Goal: Book appointment/travel/reservation

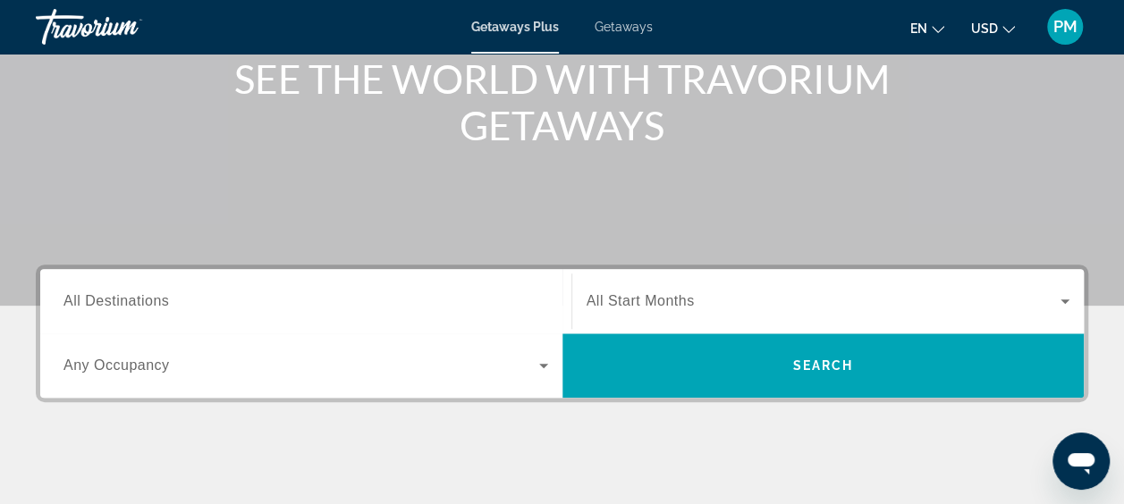
scroll to position [268, 0]
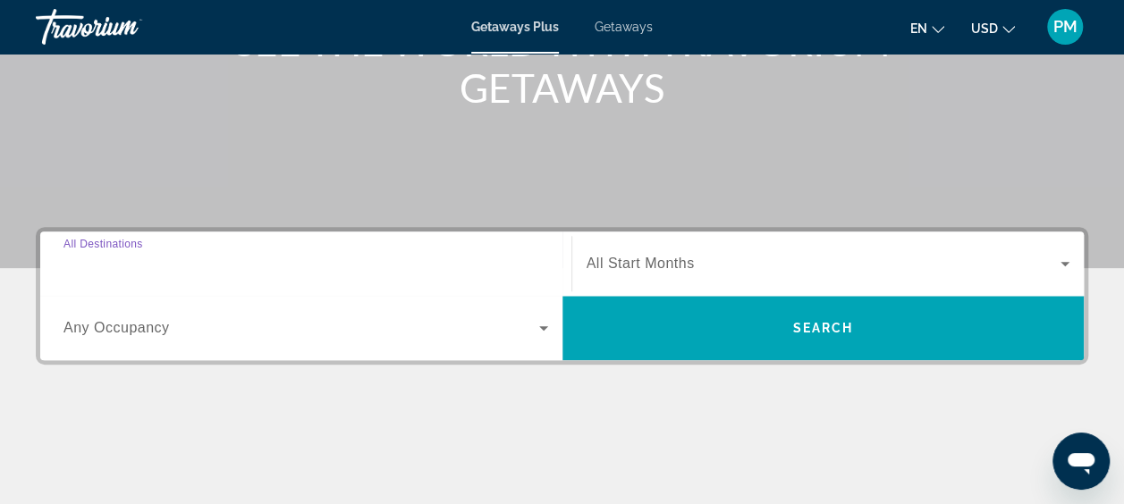
click at [166, 273] on input "Destination All Destinations" at bounding box center [306, 264] width 485 height 21
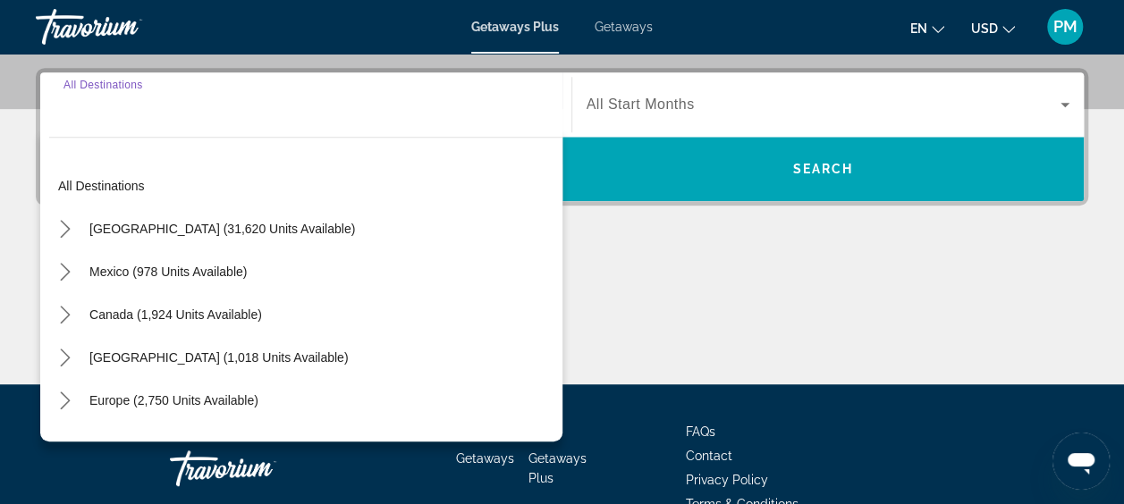
scroll to position [436, 0]
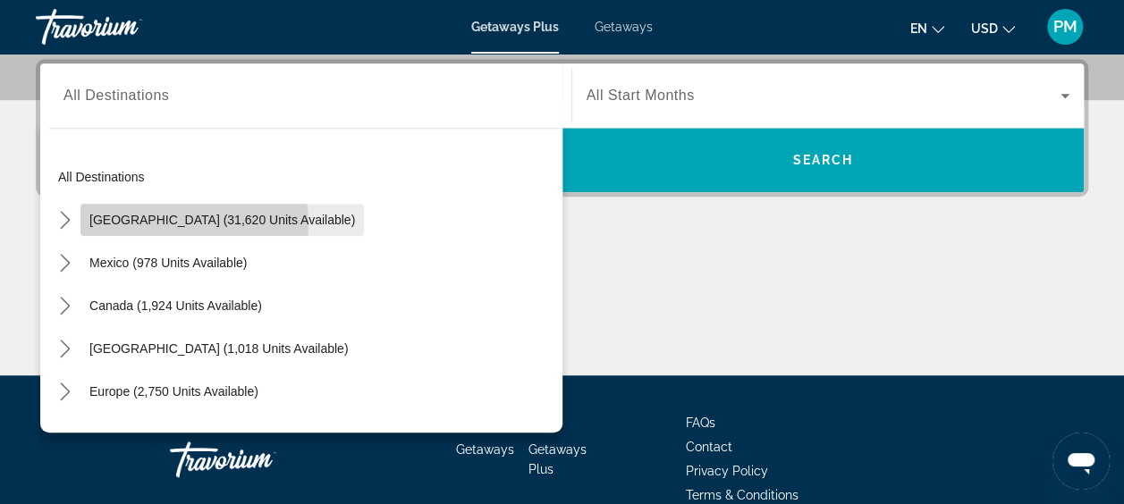
click at [188, 222] on span "[GEOGRAPHIC_DATA] (31,620 units available)" at bounding box center [222, 220] width 266 height 14
type input "**********"
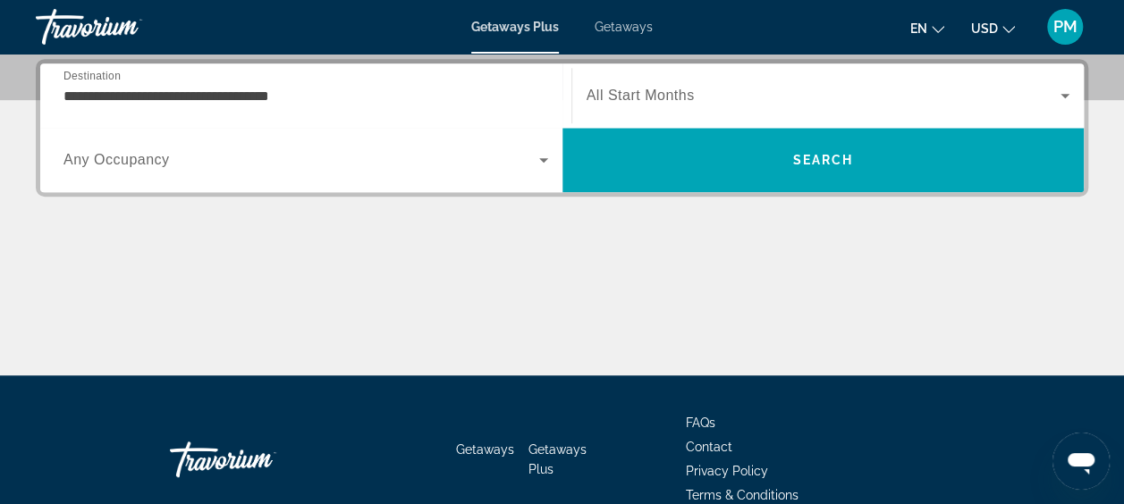
click at [640, 91] on span "All Start Months" at bounding box center [641, 95] width 108 height 15
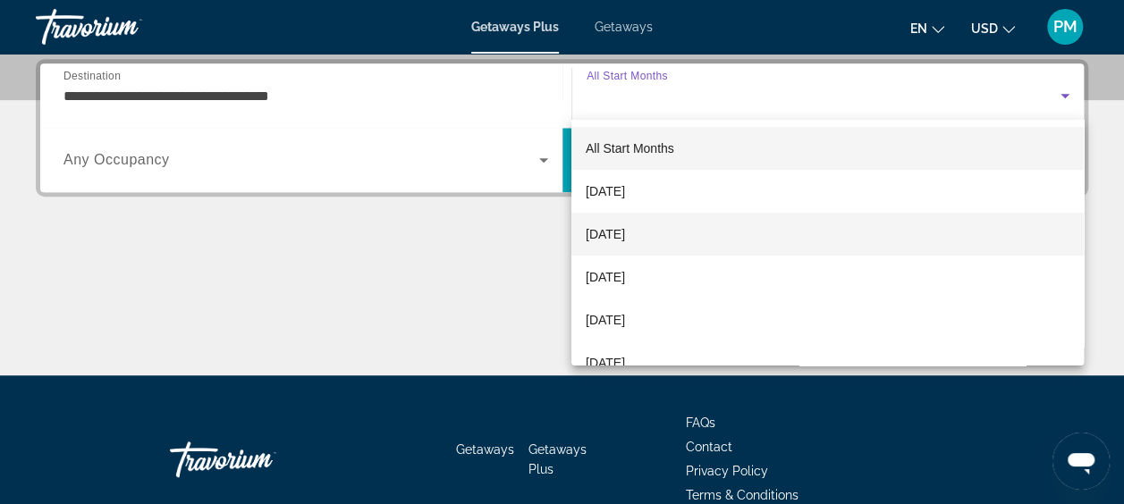
click at [625, 229] on span "[DATE]" at bounding box center [605, 234] width 39 height 21
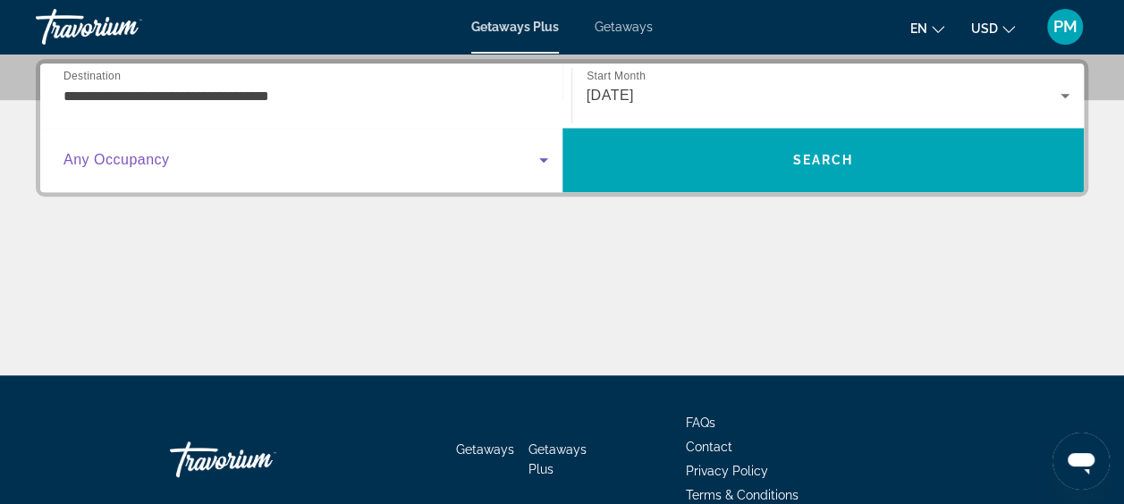
click at [540, 156] on icon "Search widget" at bounding box center [543, 159] width 21 height 21
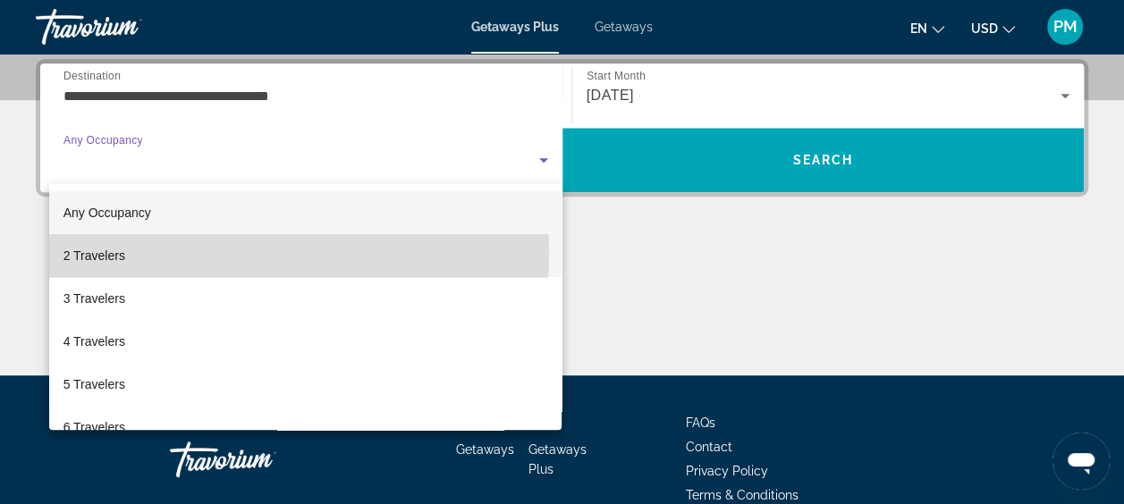
click at [211, 255] on mat-option "2 Travelers" at bounding box center [305, 255] width 513 height 43
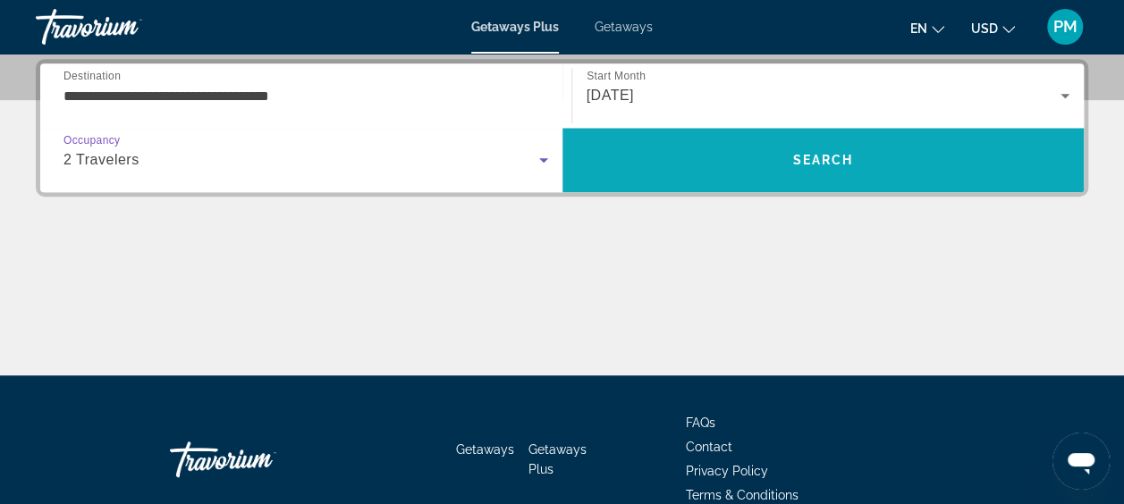
click at [818, 164] on span "Search" at bounding box center [822, 160] width 61 height 14
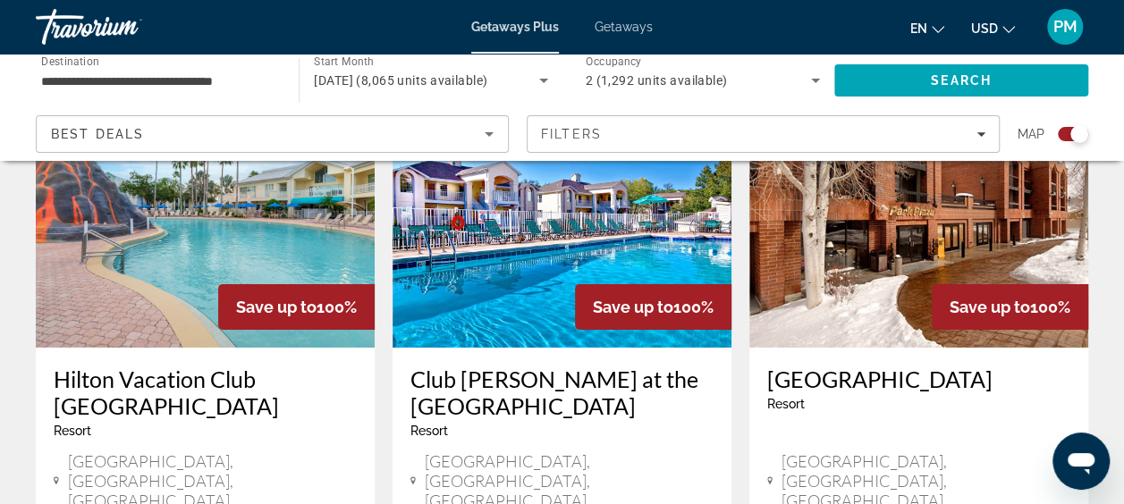
scroll to position [2952, 0]
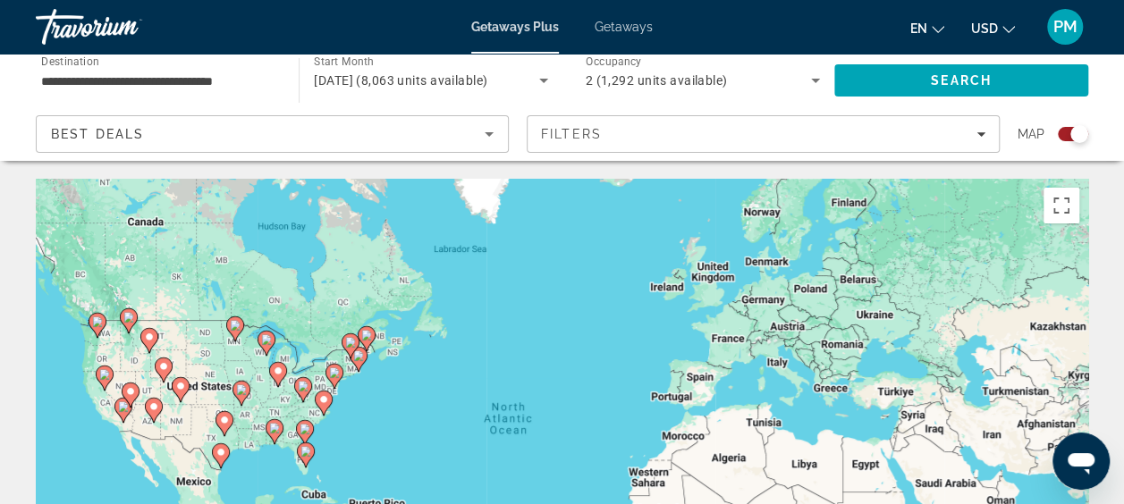
scroll to position [89, 0]
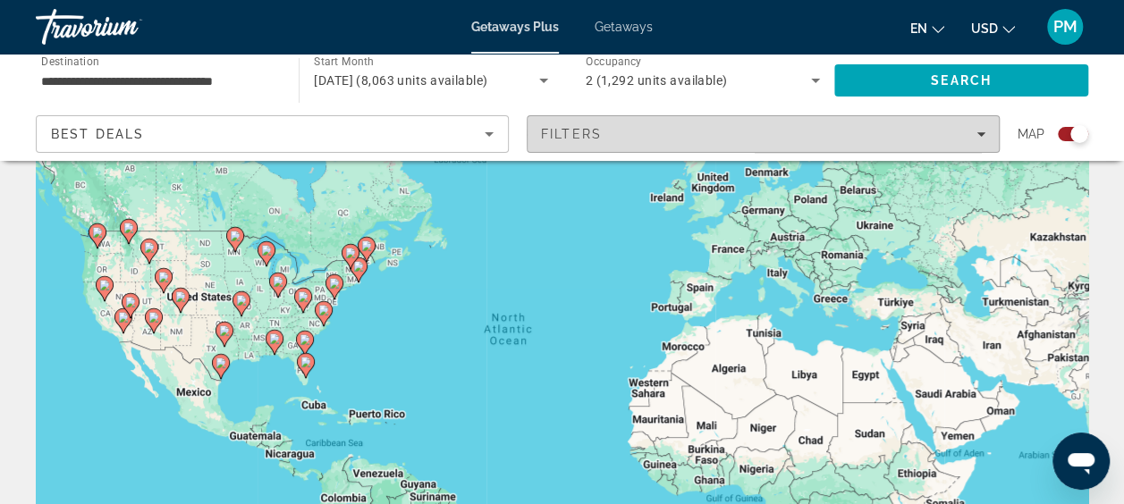
click at [980, 135] on icon "Filters" at bounding box center [981, 134] width 9 height 4
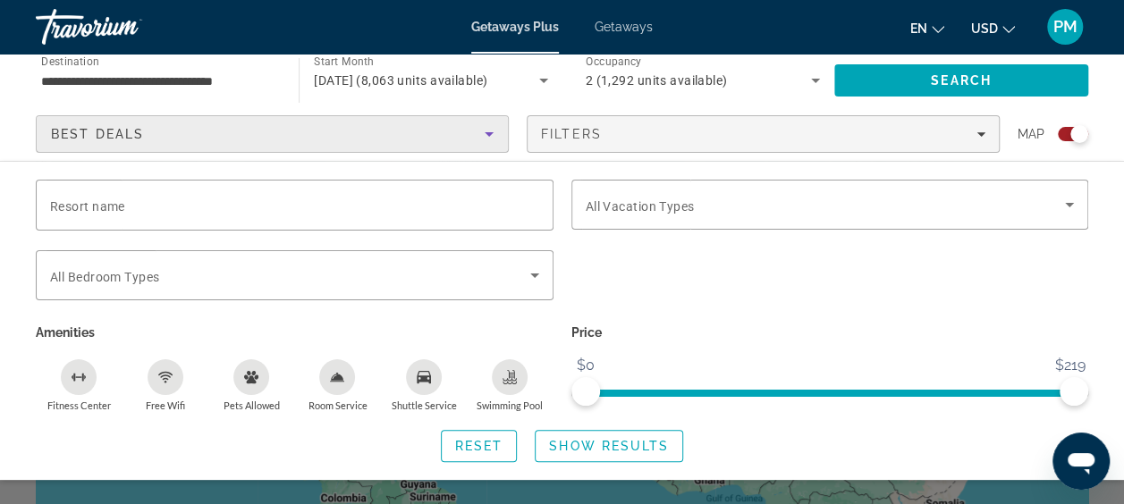
click at [487, 130] on icon "Sort by" at bounding box center [489, 133] width 21 height 21
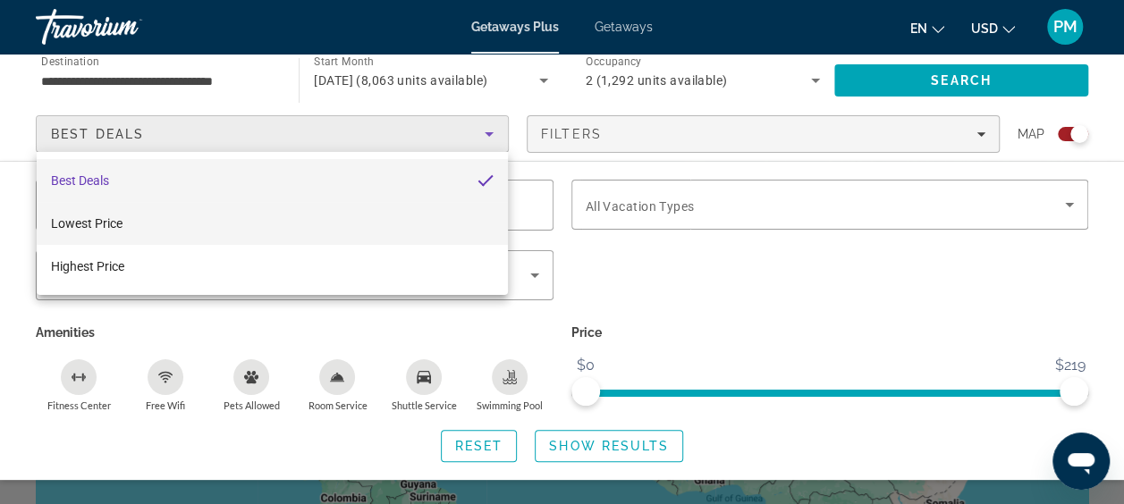
click at [160, 223] on mat-option "Lowest Price" at bounding box center [272, 223] width 471 height 43
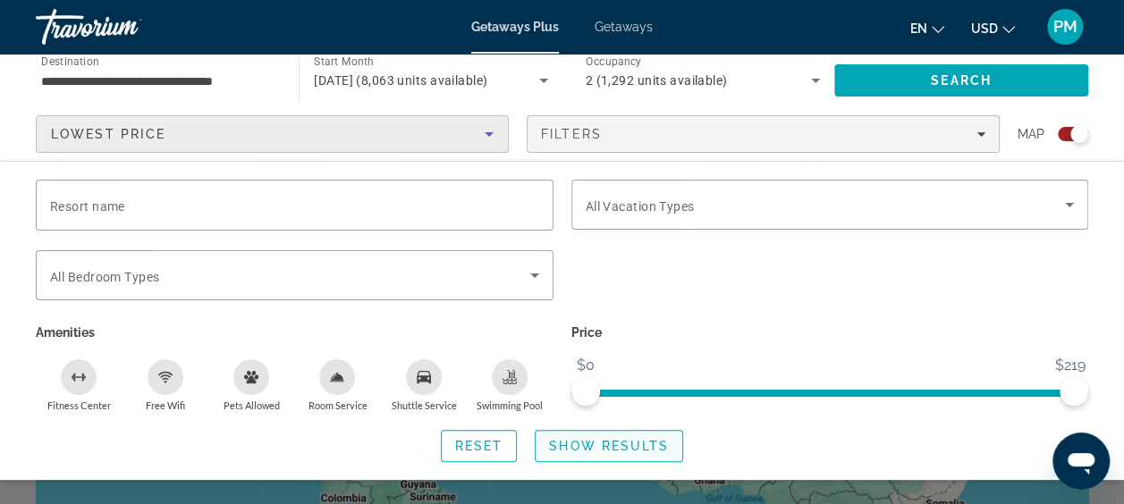
click at [635, 445] on span "Show Results" at bounding box center [609, 446] width 120 height 14
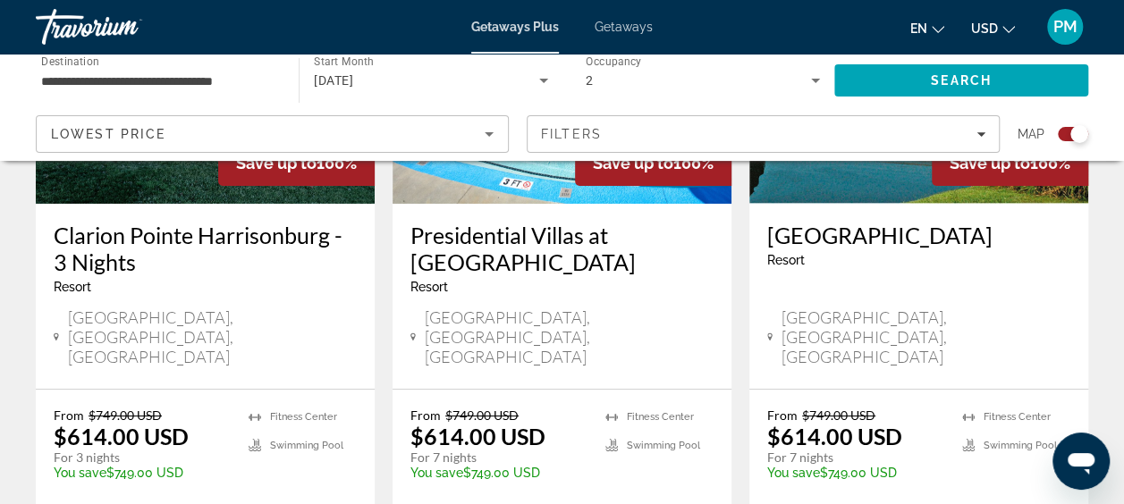
scroll to position [3041, 0]
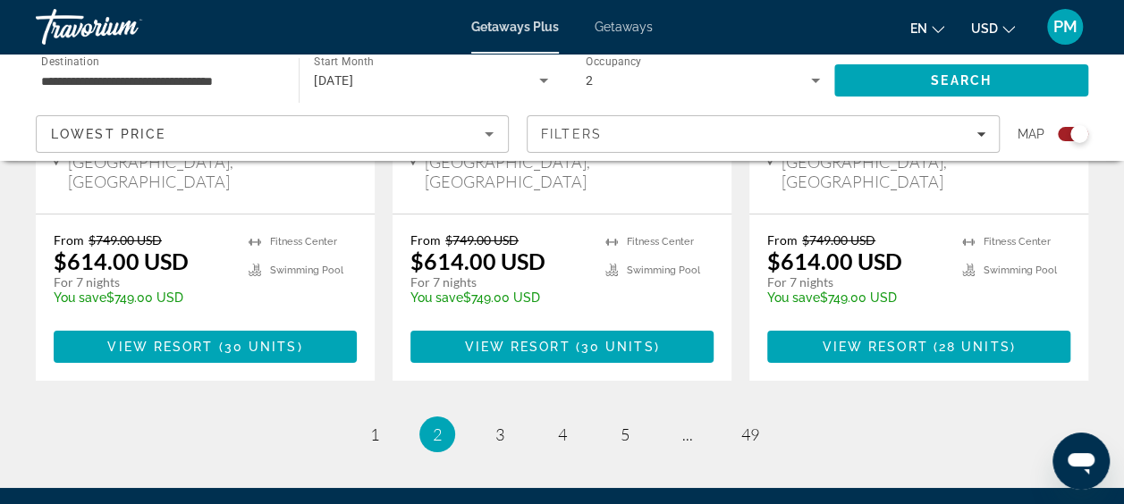
scroll to position [3095, 0]
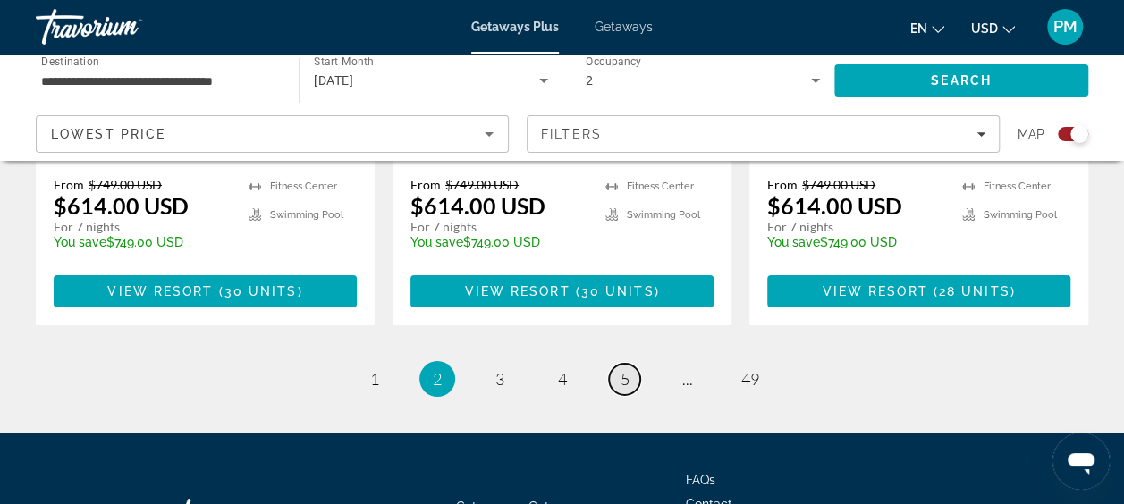
click at [624, 369] on span "5" at bounding box center [625, 379] width 9 height 20
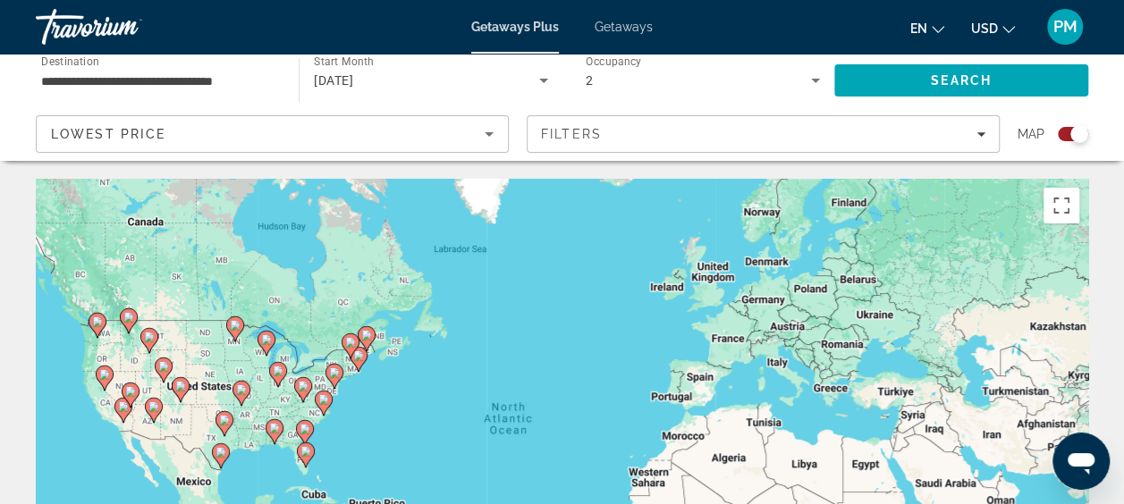
click at [354, 363] on icon "Main content" at bounding box center [358, 359] width 16 height 23
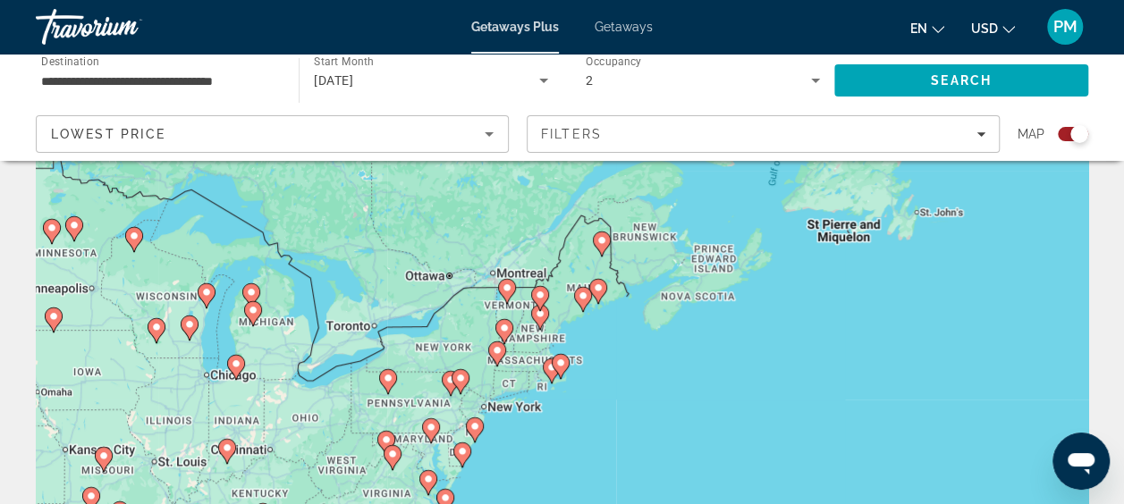
scroll to position [89, 0]
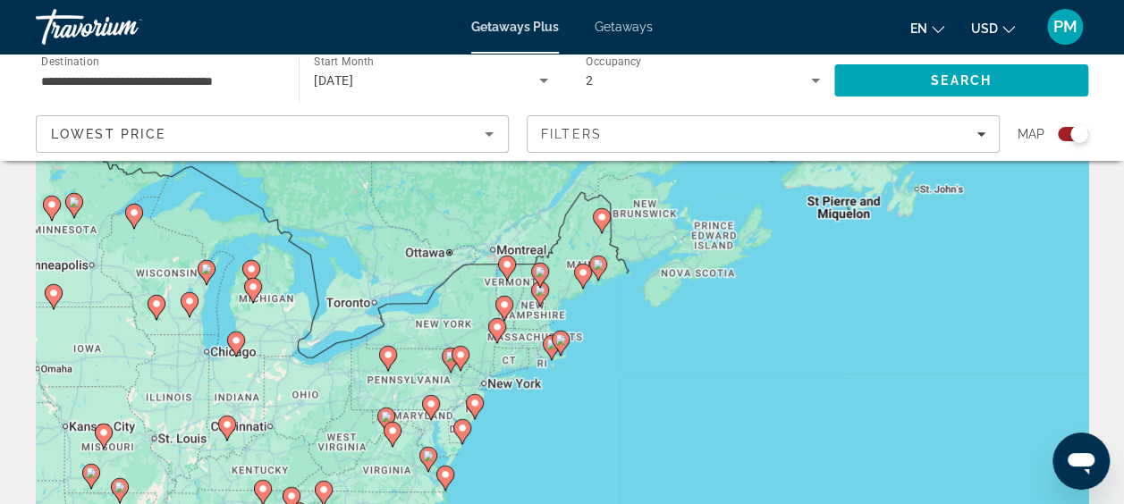
click at [434, 412] on icon "Main content" at bounding box center [430, 407] width 16 height 23
type input "**********"
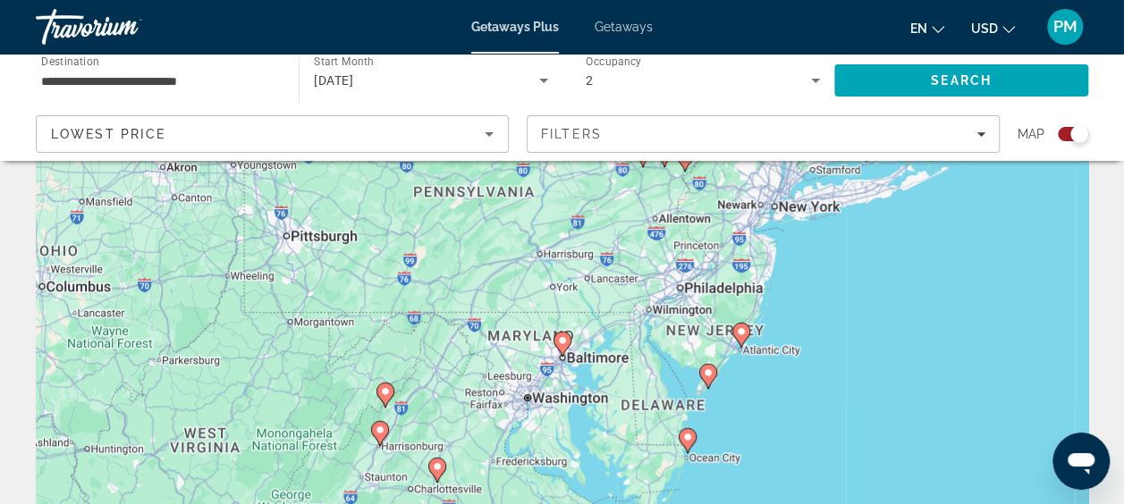
click at [567, 356] on gmp-advanced-marker "Main content" at bounding box center [563, 344] width 18 height 27
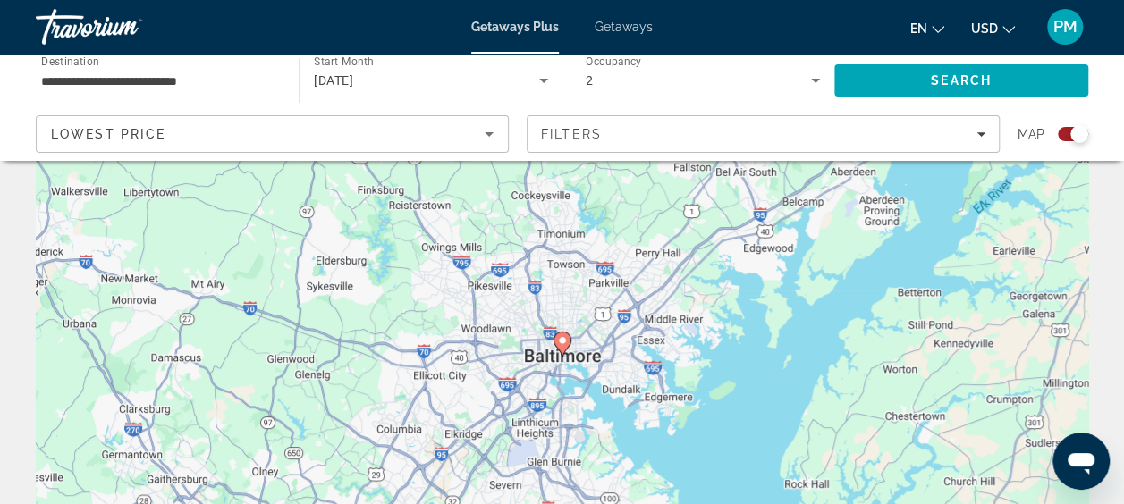
click at [565, 336] on image "Main content" at bounding box center [562, 340] width 11 height 11
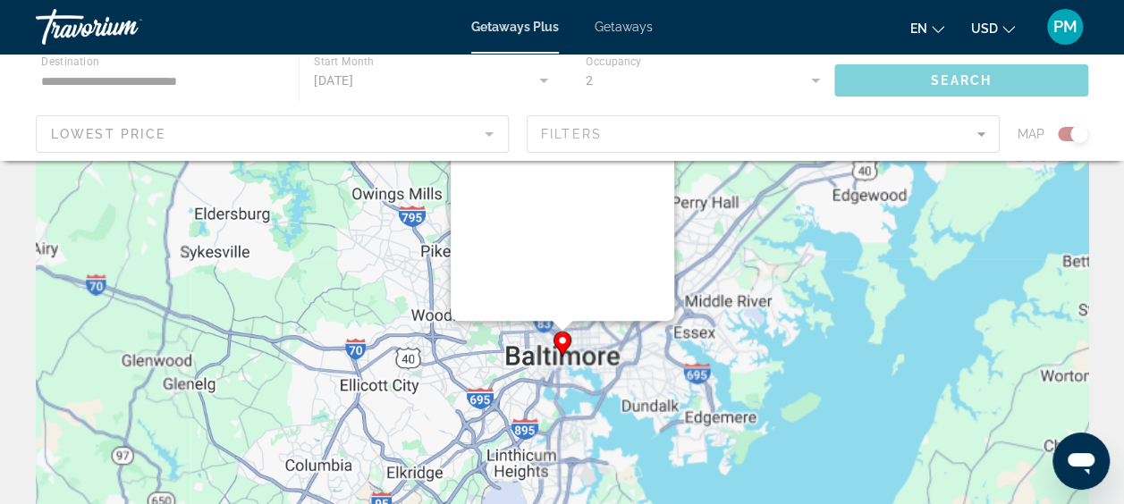
scroll to position [0, 0]
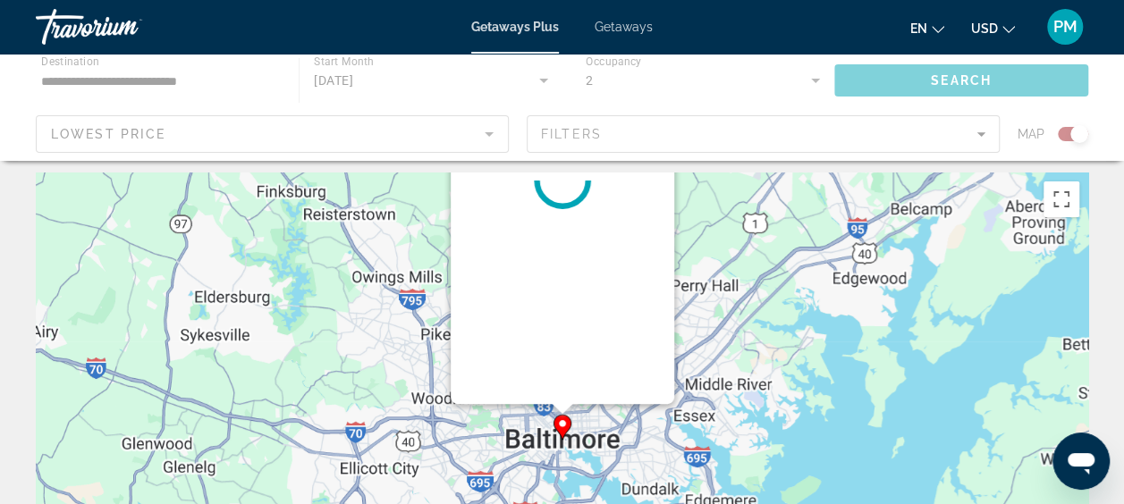
click at [565, 336] on div "Main content" at bounding box center [563, 180] width 224 height 447
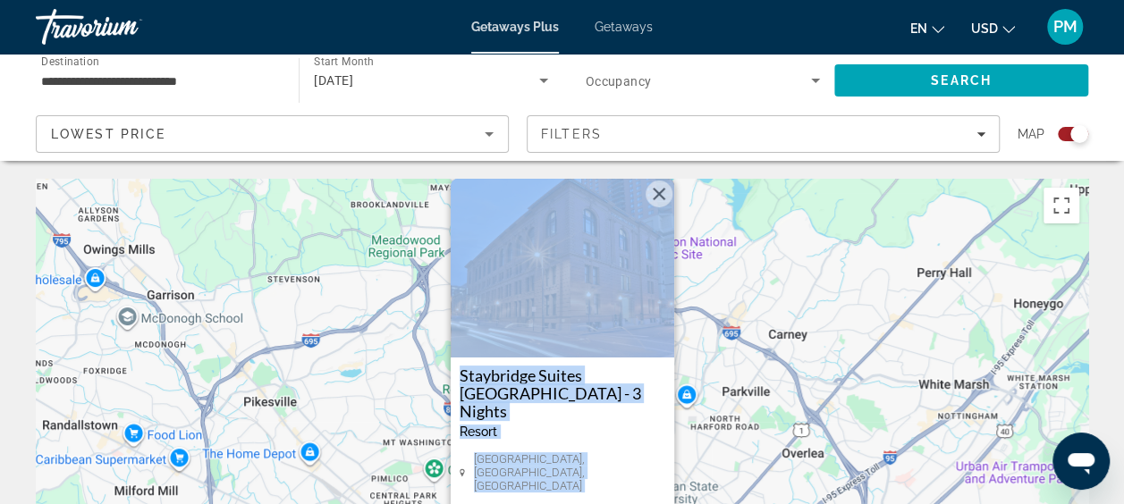
click at [652, 208] on button "Close" at bounding box center [659, 194] width 27 height 27
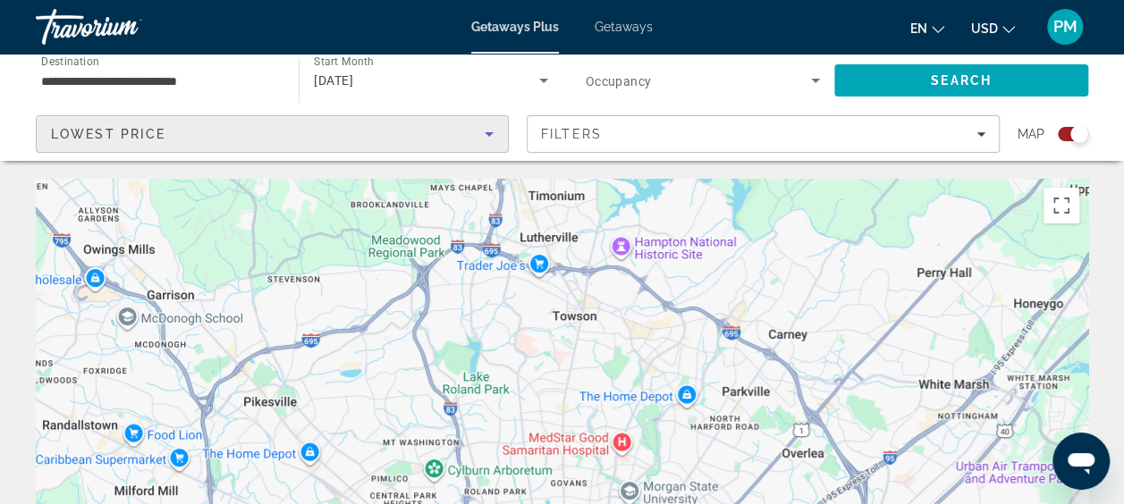
click at [494, 134] on icon "Sort by" at bounding box center [489, 133] width 21 height 21
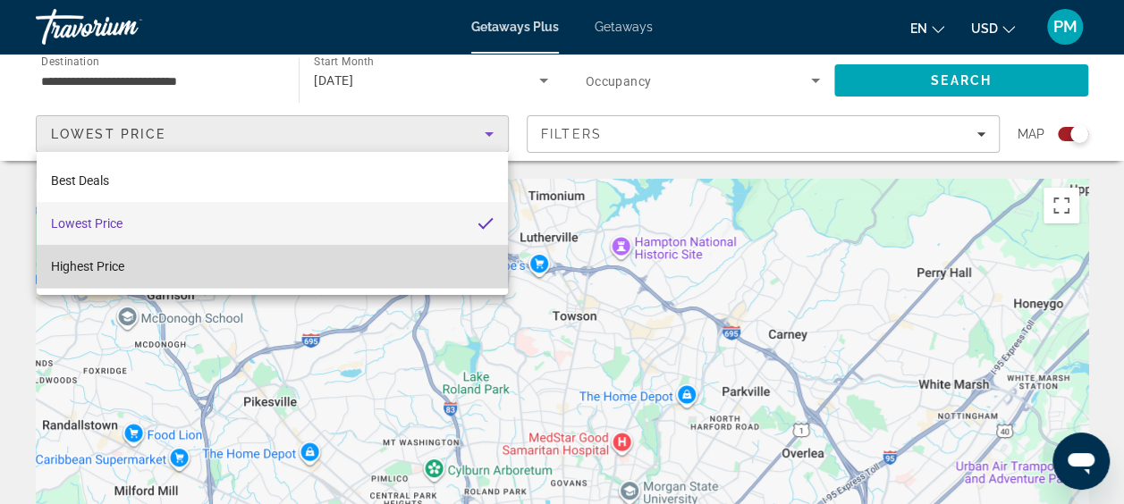
click at [97, 268] on span "Highest Price" at bounding box center [87, 266] width 73 height 14
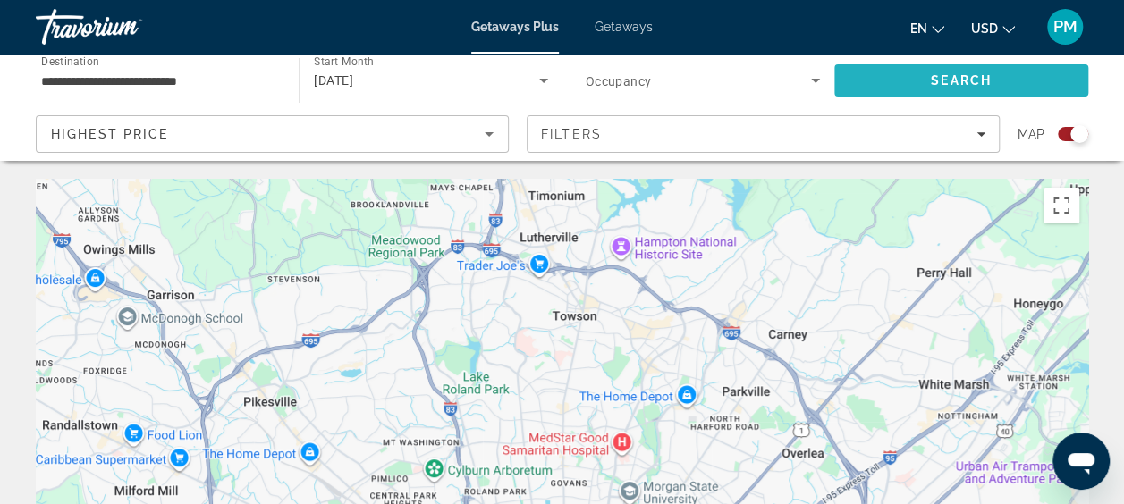
click at [987, 79] on span "Search" at bounding box center [961, 80] width 61 height 14
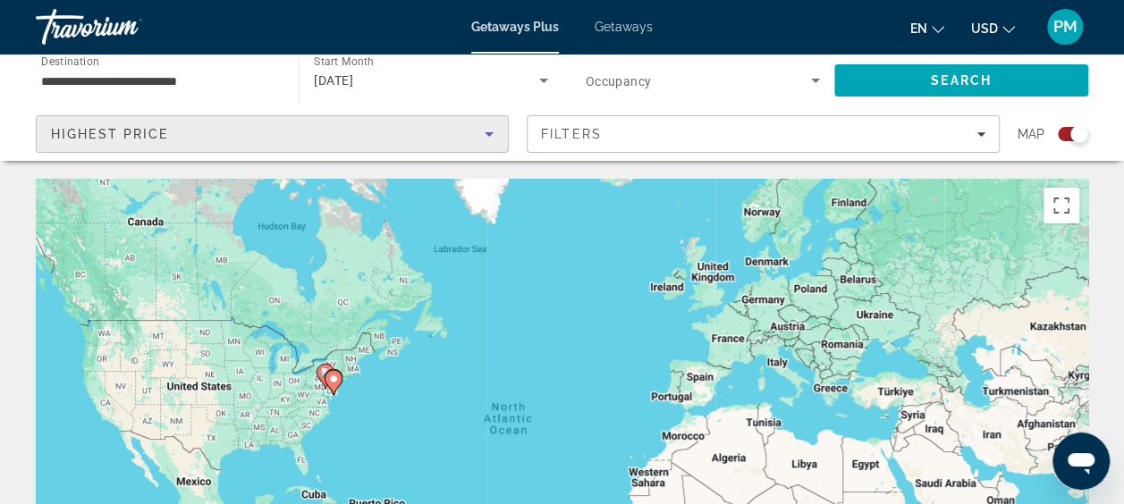
click at [492, 129] on icon "Sort by" at bounding box center [489, 133] width 21 height 21
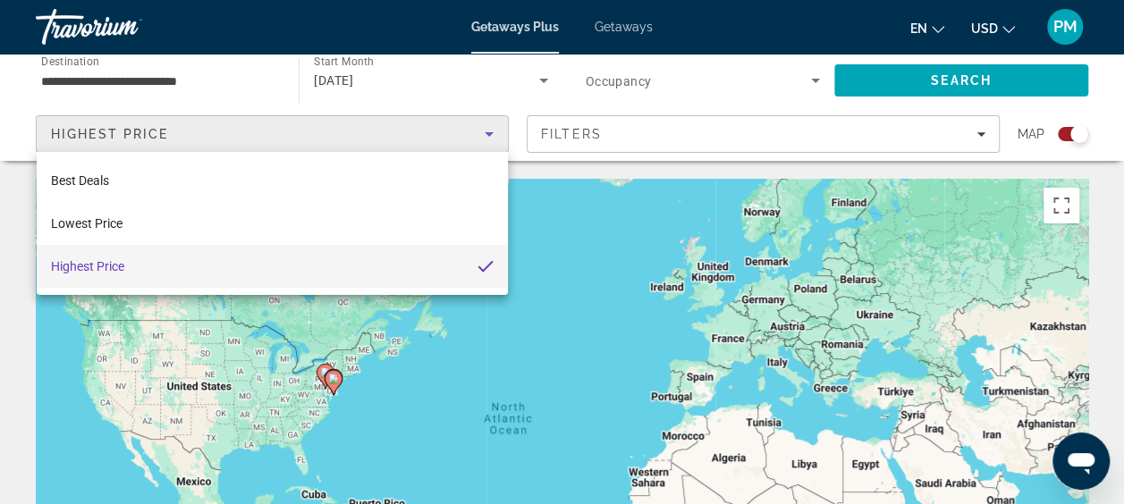
click at [239, 79] on div at bounding box center [562, 252] width 1124 height 504
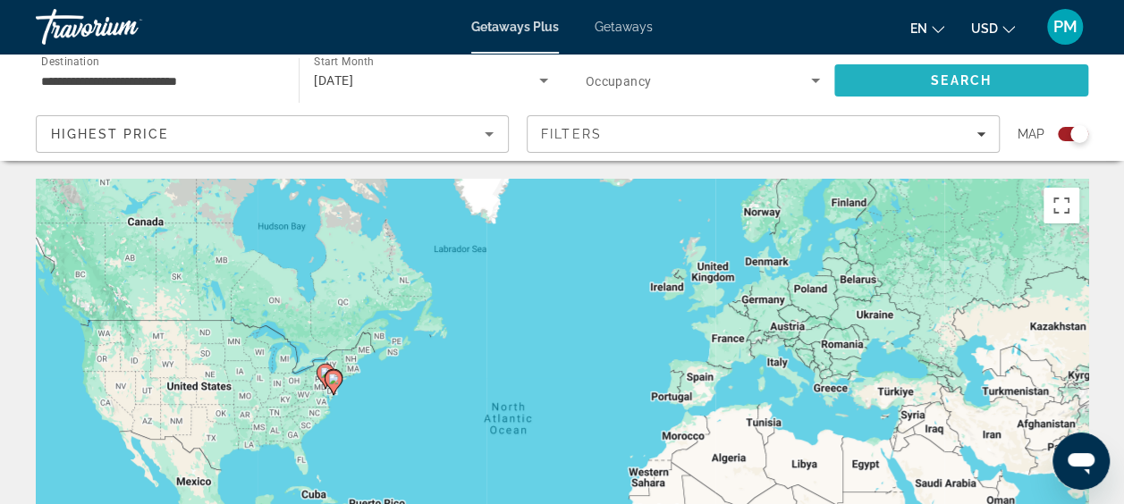
click at [923, 72] on span "Search" at bounding box center [962, 80] width 254 height 43
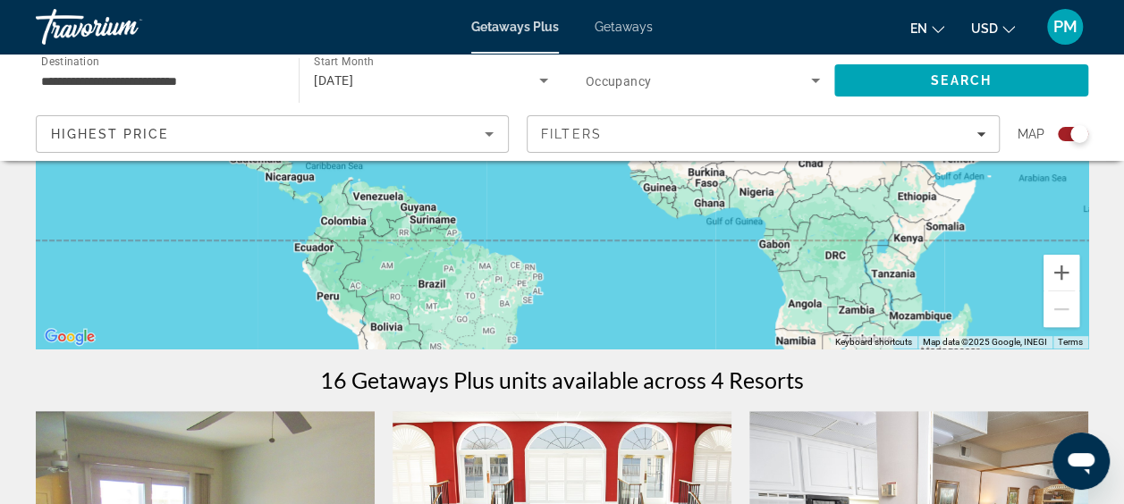
scroll to position [179, 0]
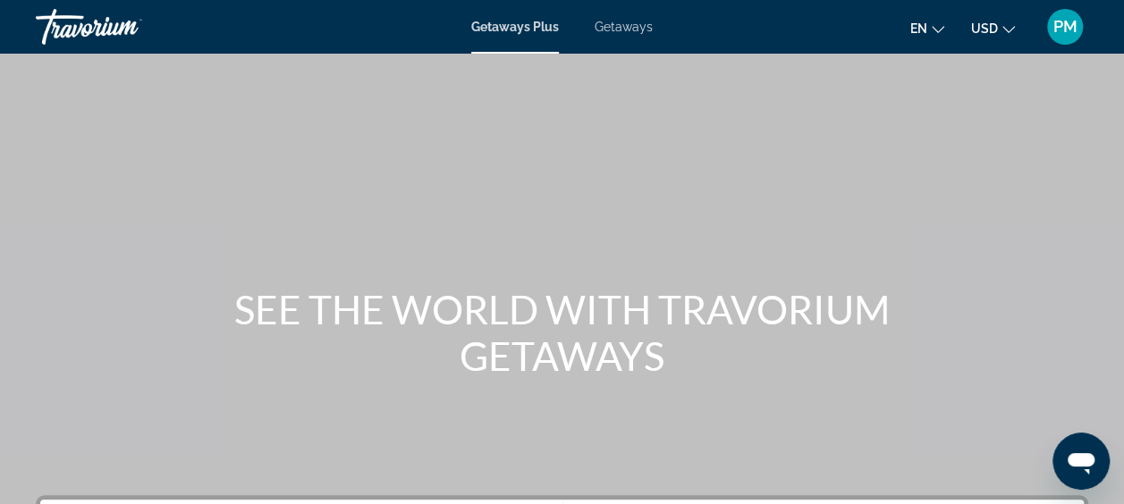
click at [615, 24] on span "Getaways" at bounding box center [624, 27] width 58 height 14
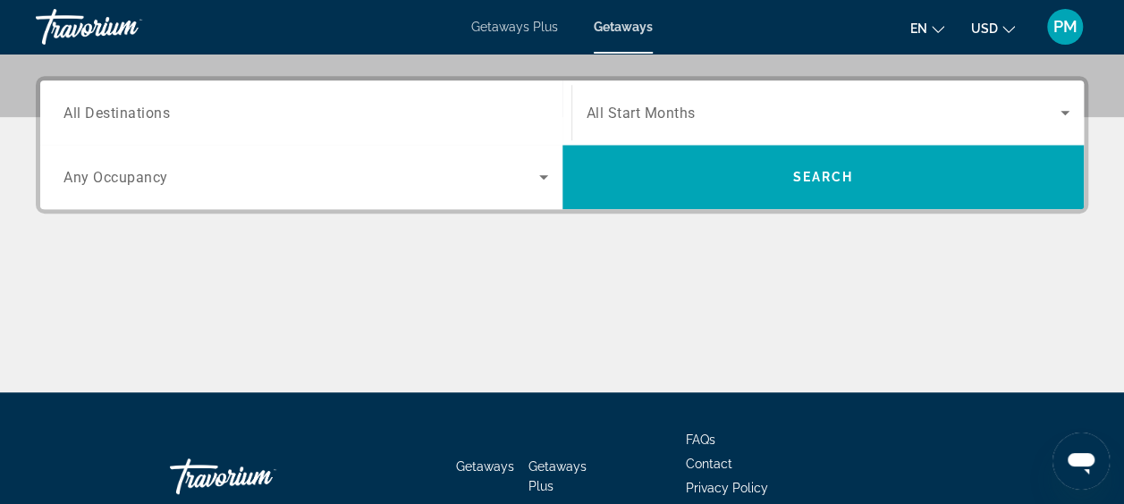
scroll to position [447, 0]
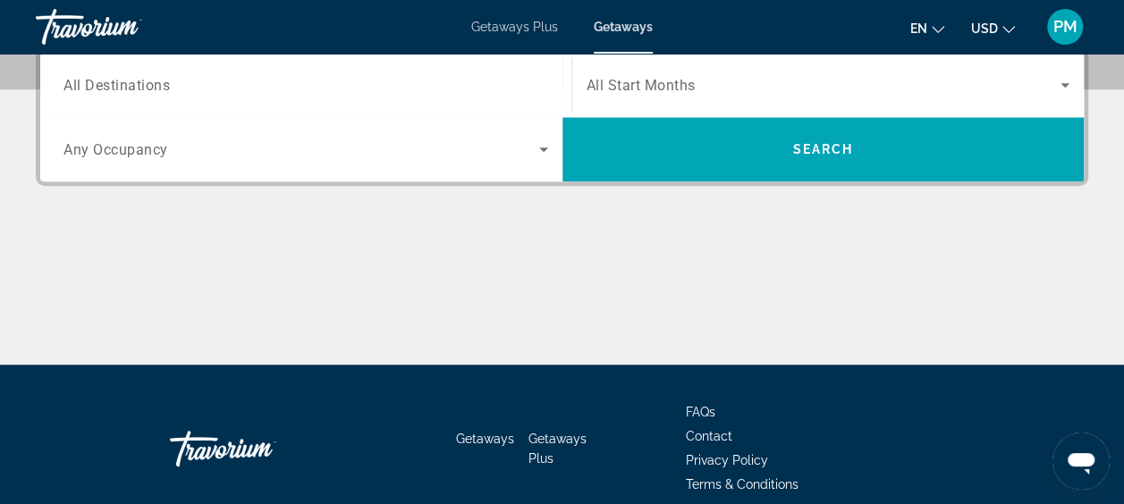
click at [143, 91] on span "All Destinations" at bounding box center [117, 84] width 106 height 17
click at [143, 91] on input "Destination All Destinations" at bounding box center [306, 85] width 485 height 21
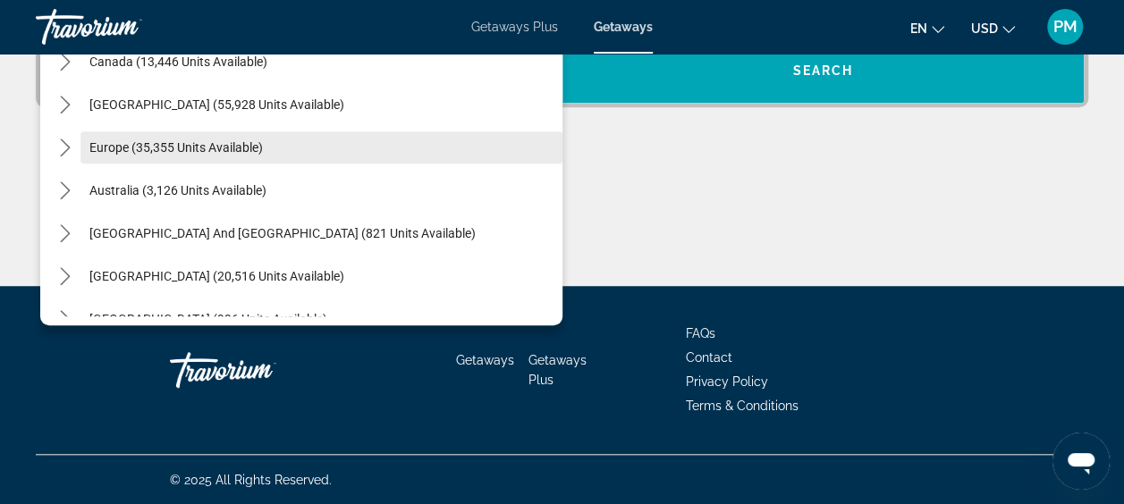
scroll to position [111, 0]
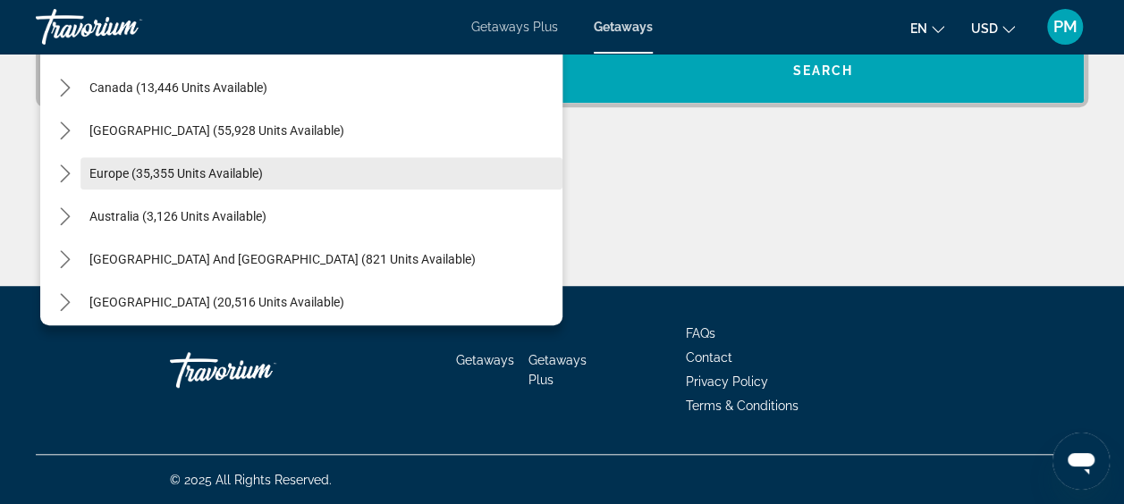
click at [149, 168] on span "Europe (35,355 units available)" at bounding box center [176, 173] width 174 height 14
type input "**********"
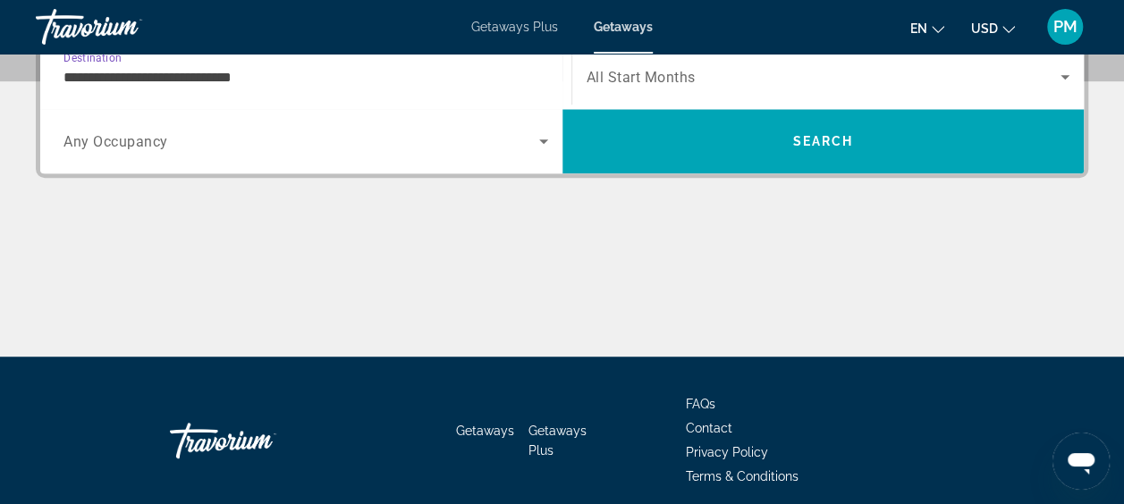
scroll to position [436, 0]
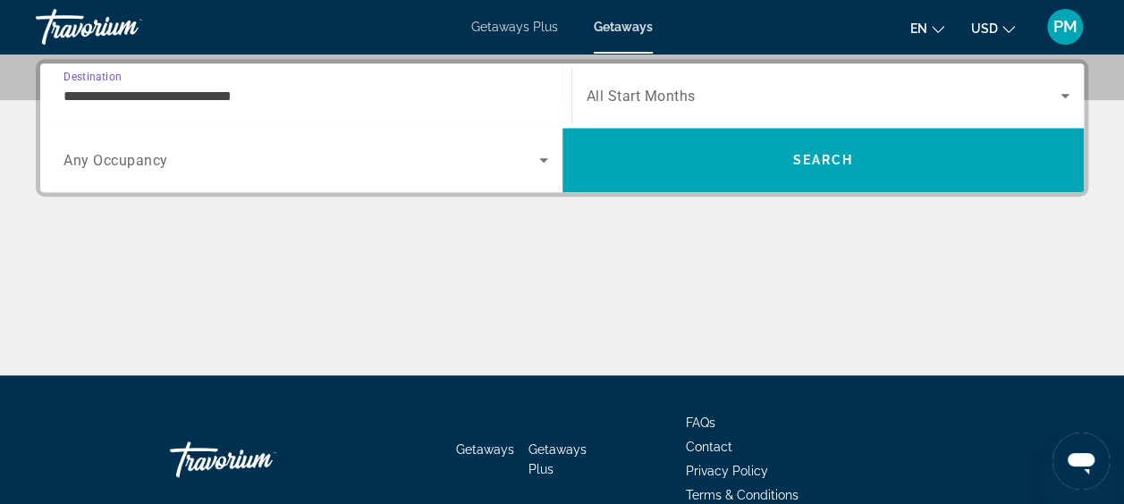
click at [539, 160] on icon "Search widget" at bounding box center [543, 159] width 21 height 21
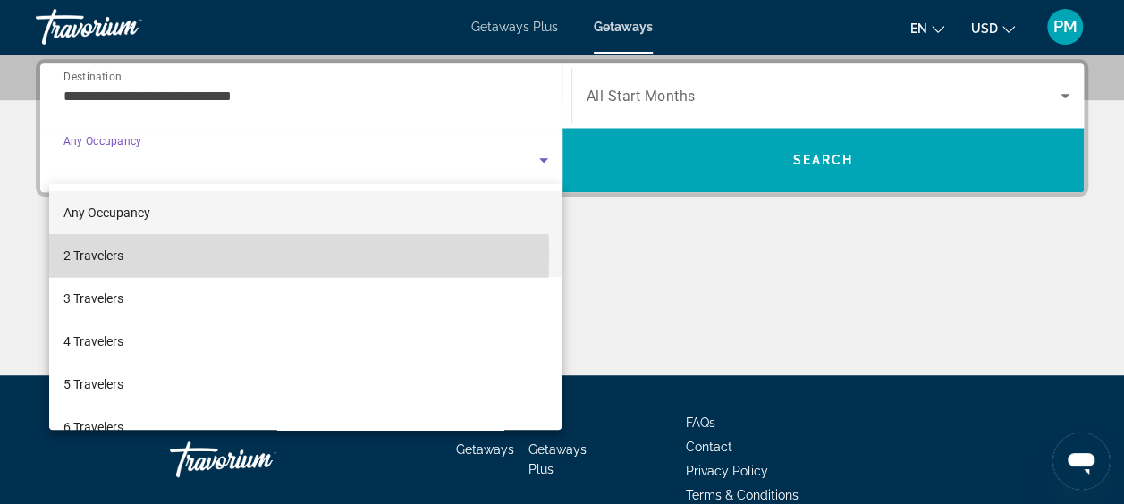
click at [126, 254] on mat-option "2 Travelers" at bounding box center [305, 255] width 513 height 43
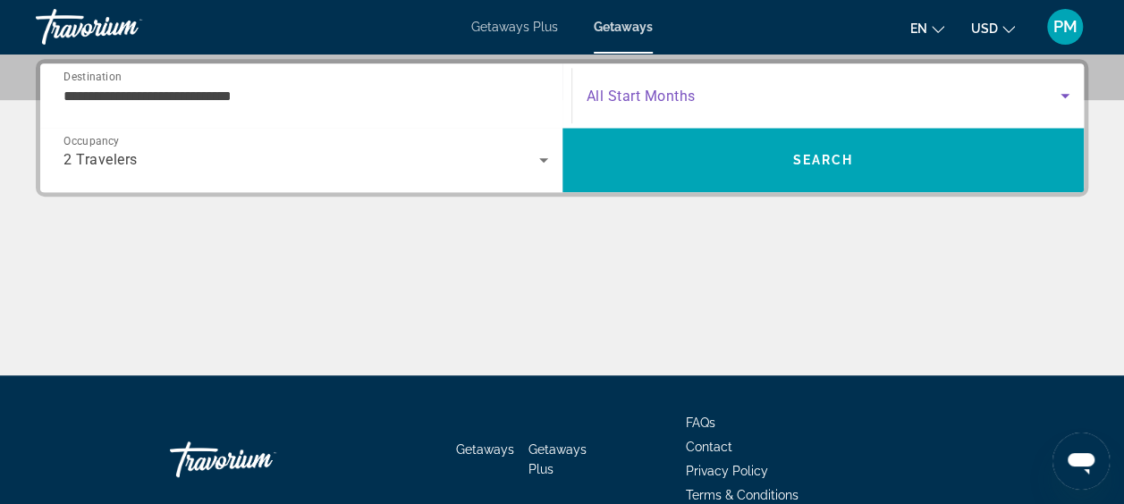
click at [1061, 94] on icon "Search widget" at bounding box center [1065, 95] width 21 height 21
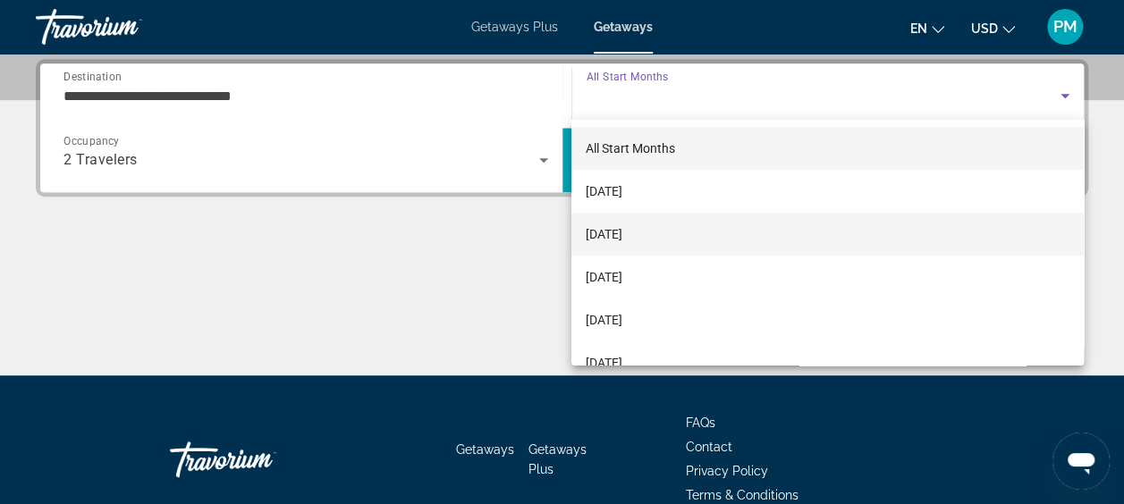
click at [623, 232] on span "[DATE]" at bounding box center [604, 234] width 37 height 21
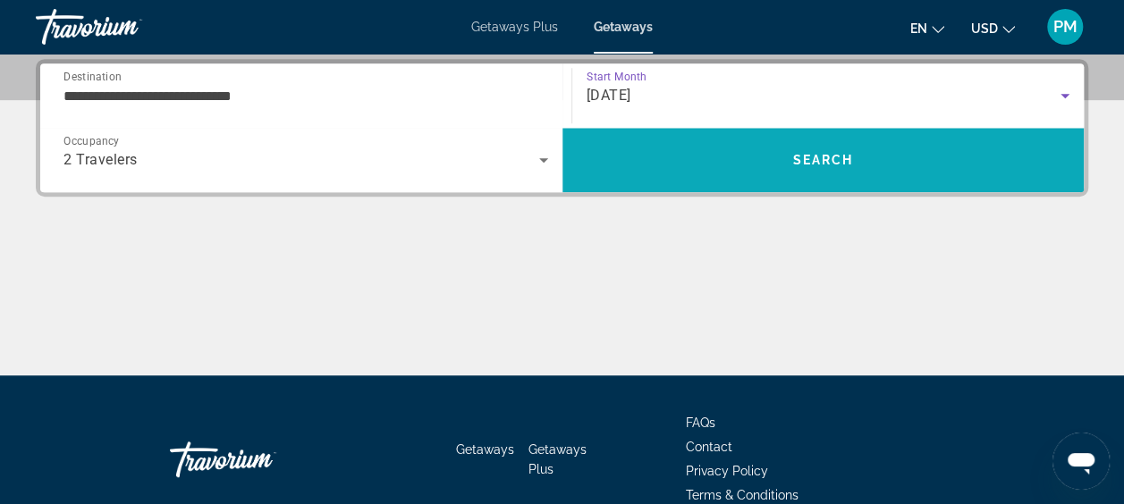
click at [806, 153] on span "Search" at bounding box center [822, 160] width 61 height 14
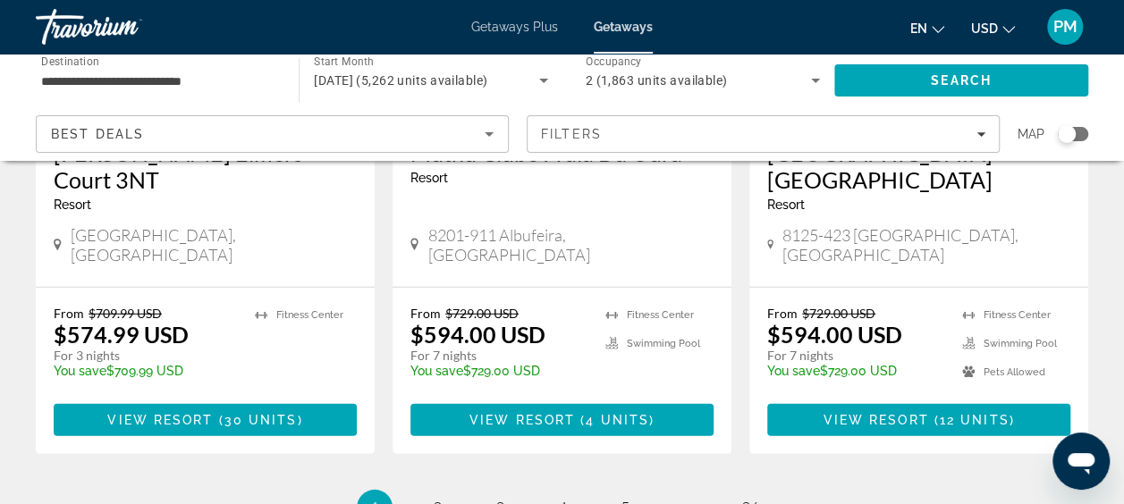
scroll to position [2415, 0]
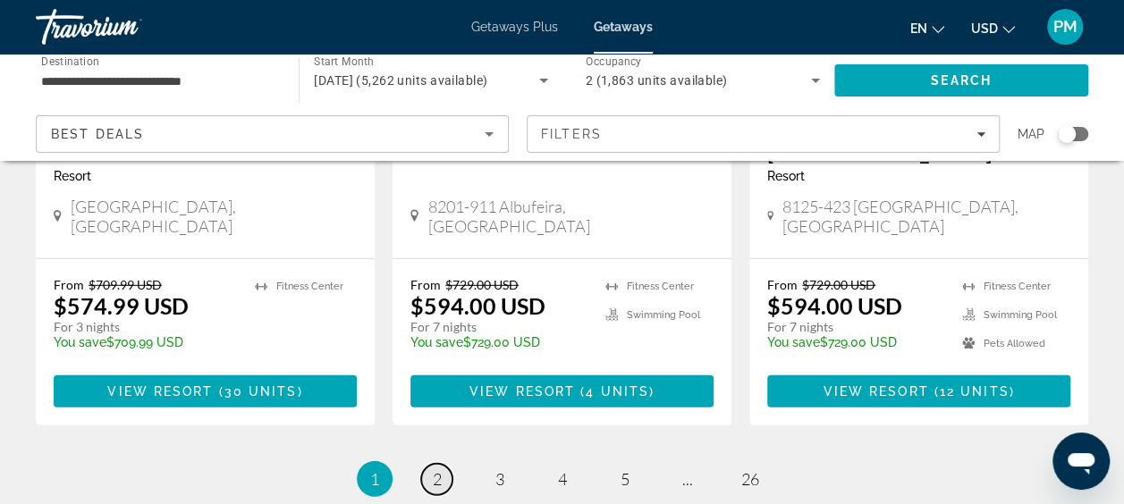
click at [445, 464] on link "page 2" at bounding box center [436, 479] width 31 height 31
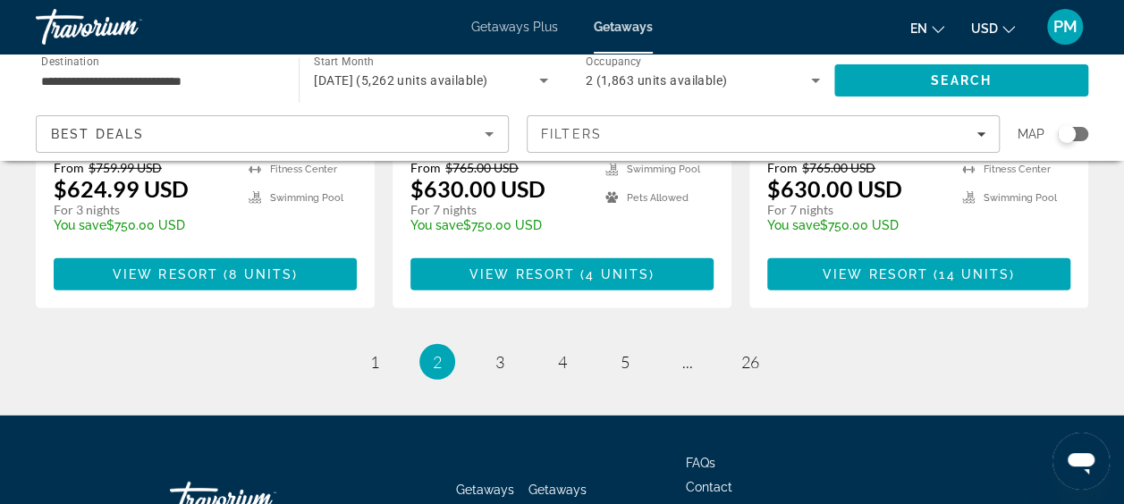
scroll to position [2522, 0]
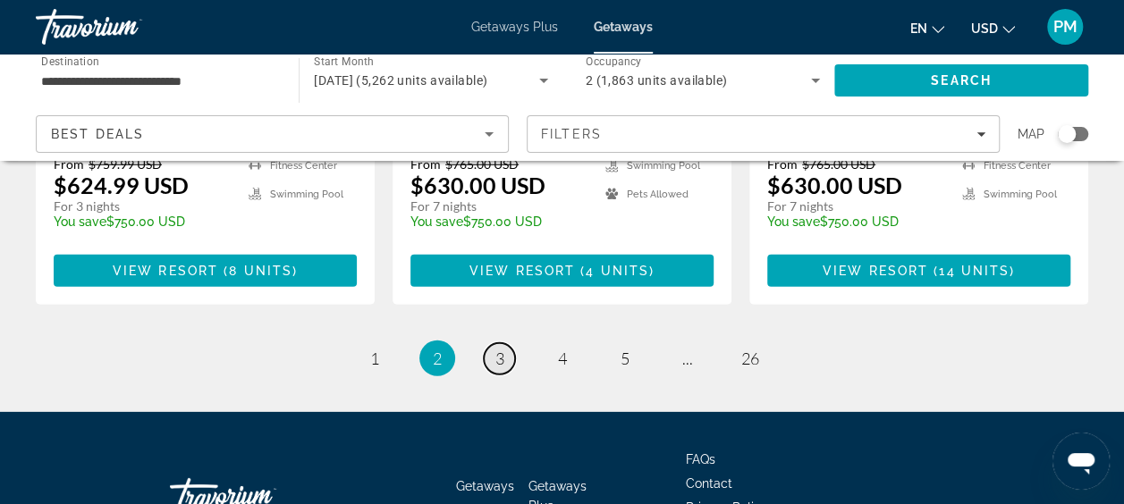
click at [505, 343] on link "page 3" at bounding box center [499, 358] width 31 height 31
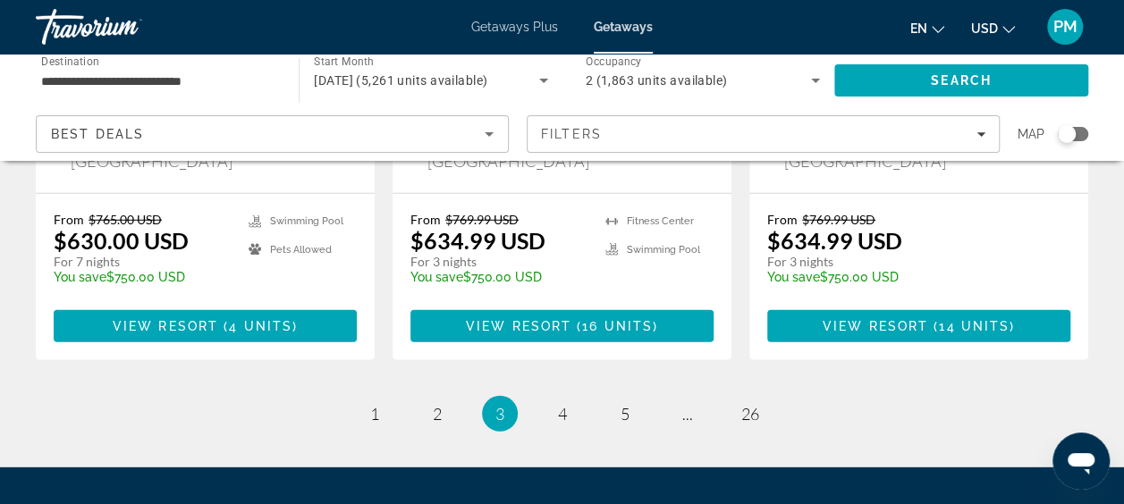
scroll to position [2415, 0]
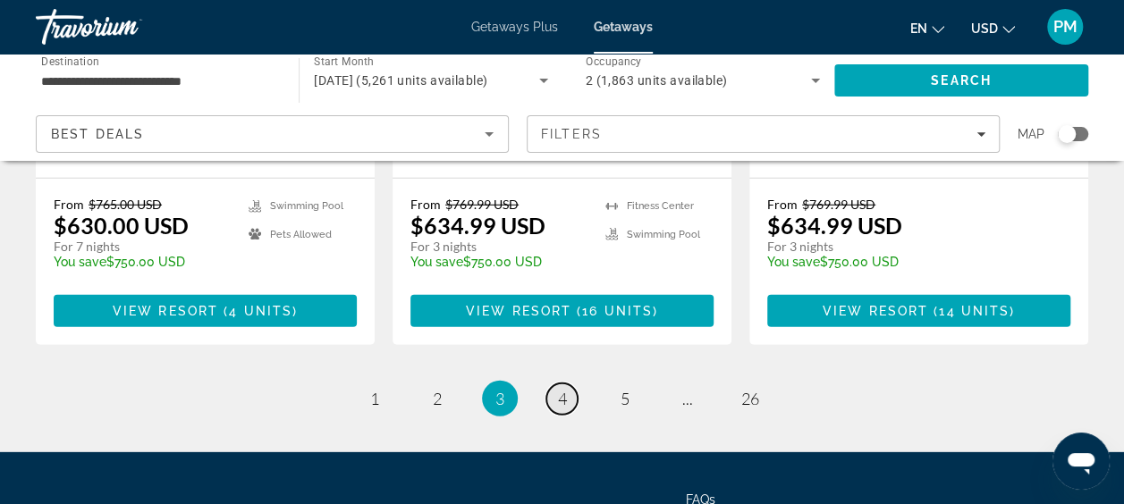
click at [571, 384] on link "page 4" at bounding box center [562, 399] width 31 height 31
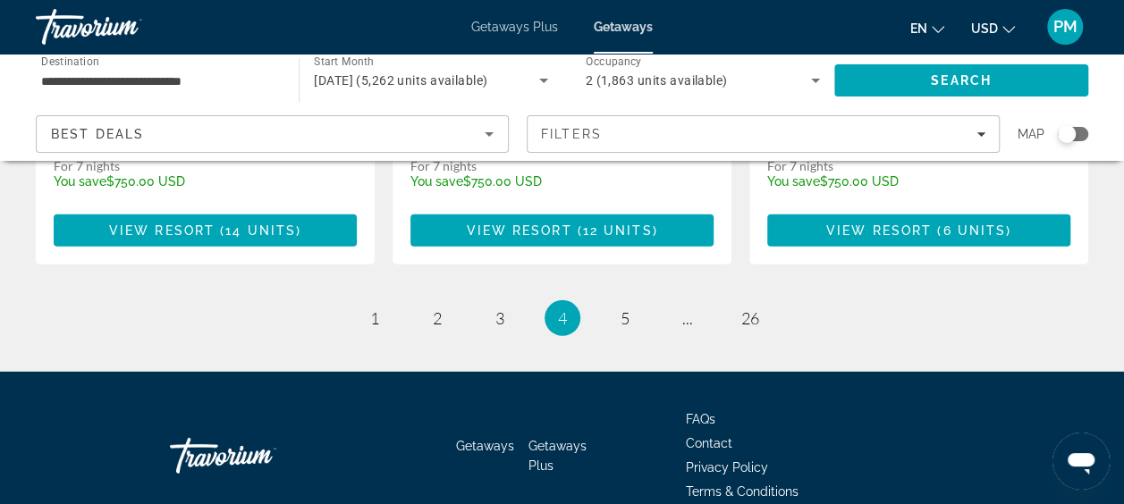
scroll to position [2504, 0]
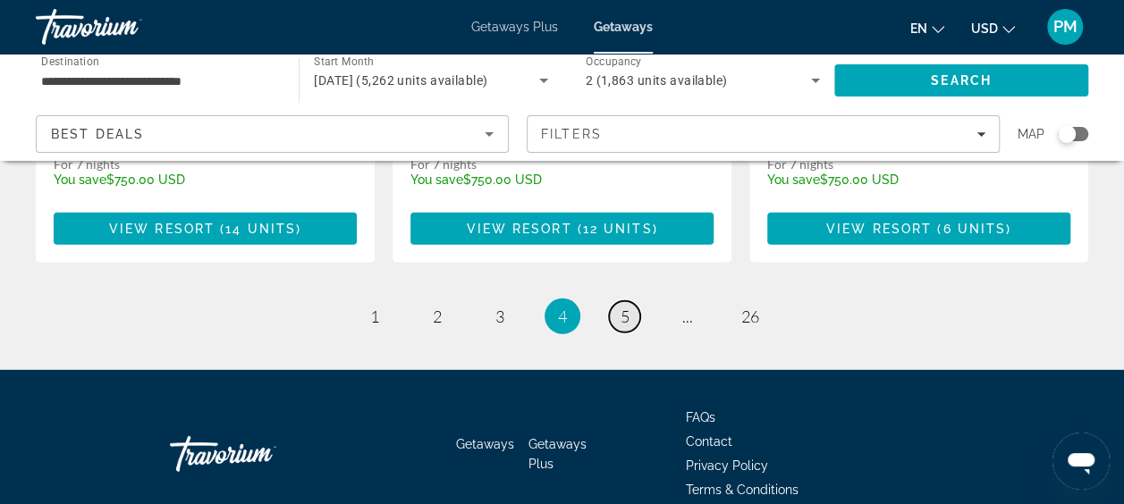
click at [628, 307] on span "5" at bounding box center [625, 317] width 9 height 20
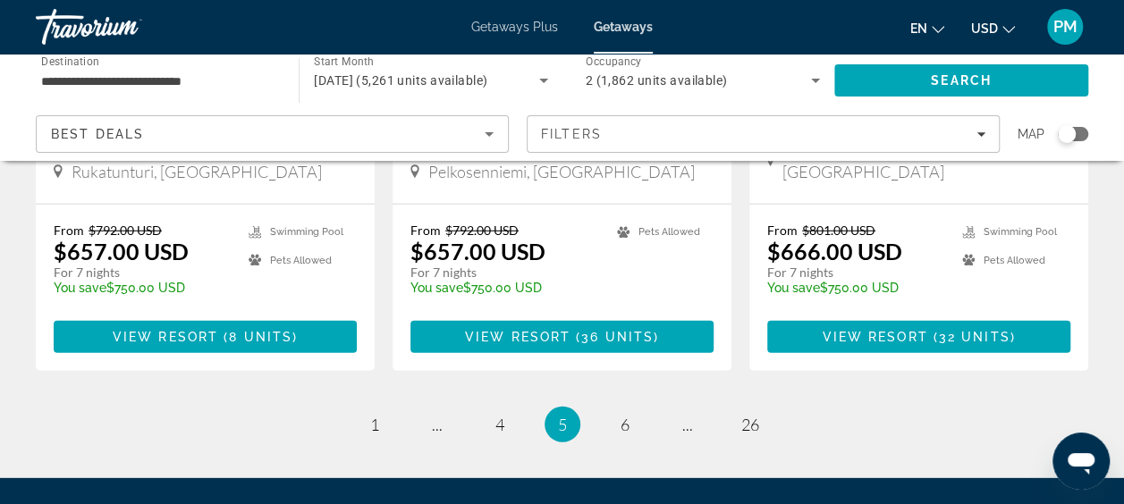
scroll to position [2415, 0]
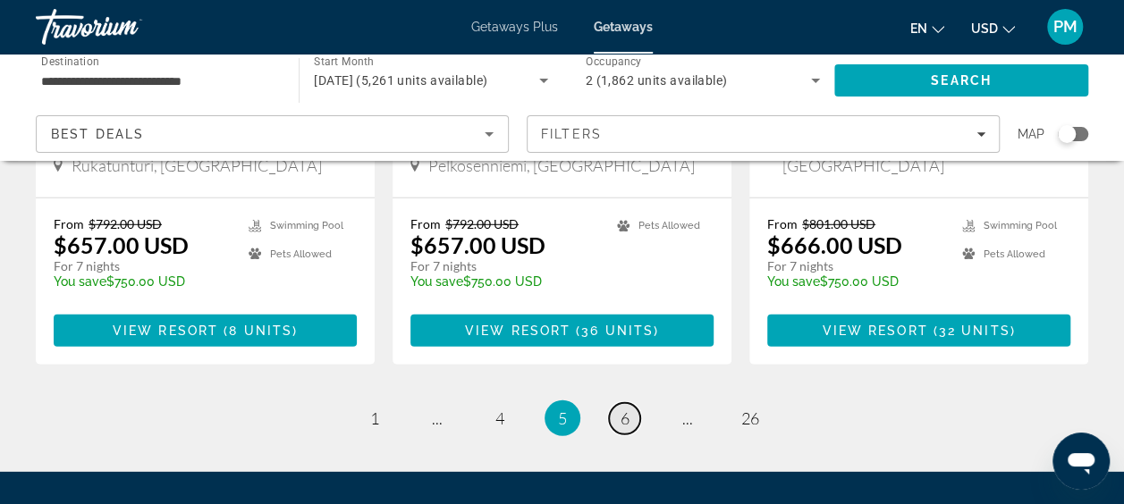
click at [623, 409] on span "6" at bounding box center [625, 419] width 9 height 20
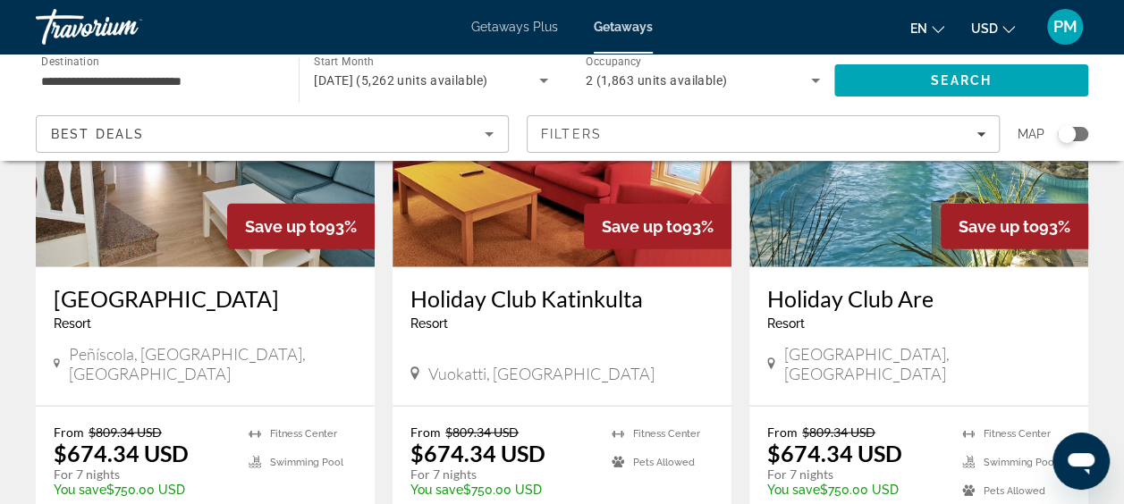
scroll to position [2147, 0]
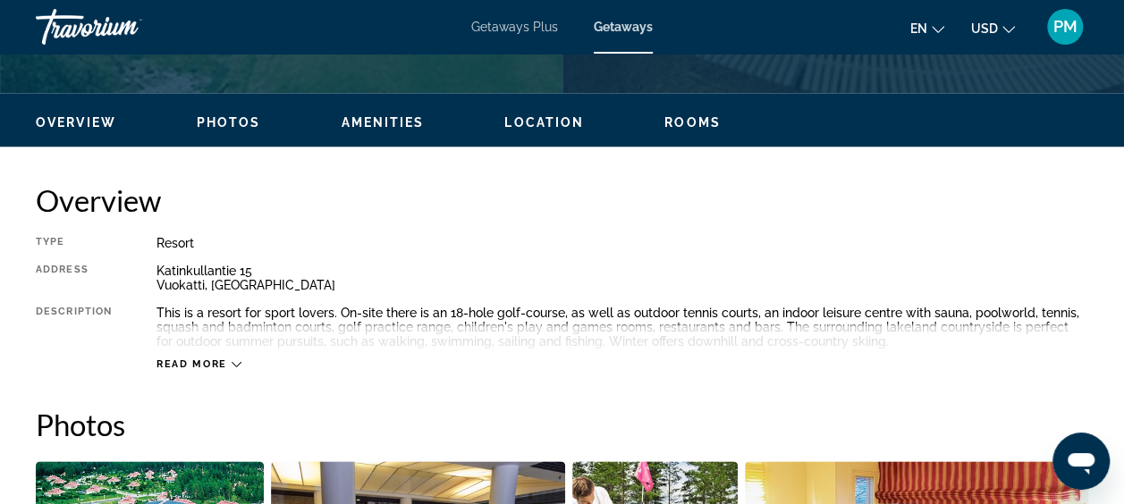
scroll to position [894, 0]
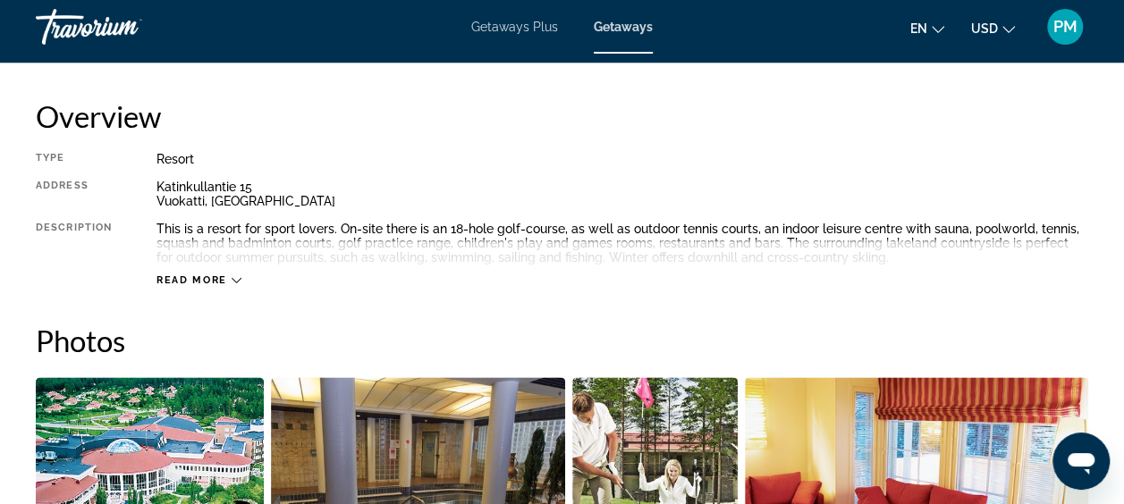
click at [238, 281] on icon "Main content" at bounding box center [237, 280] width 10 height 10
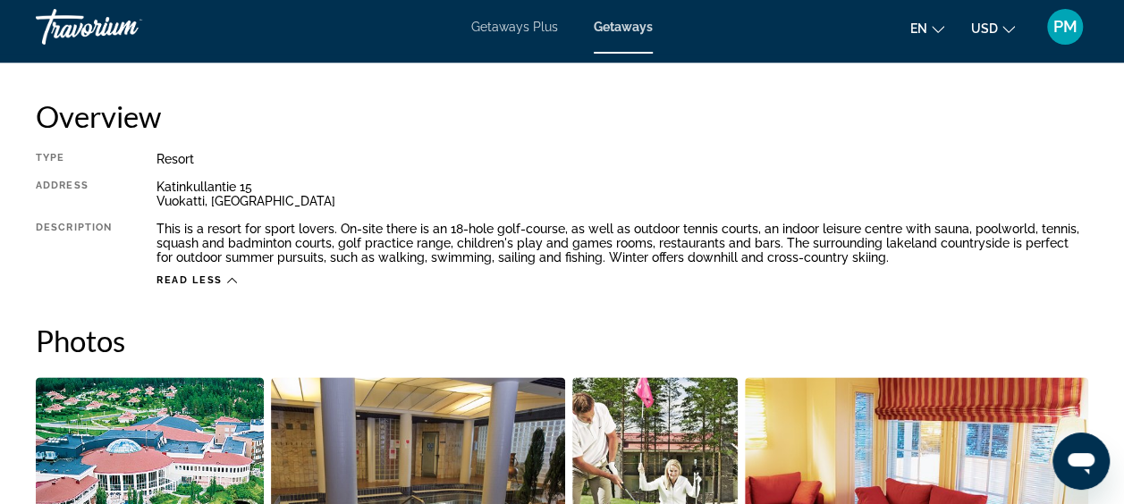
click at [233, 279] on icon "Main content" at bounding box center [232, 280] width 10 height 5
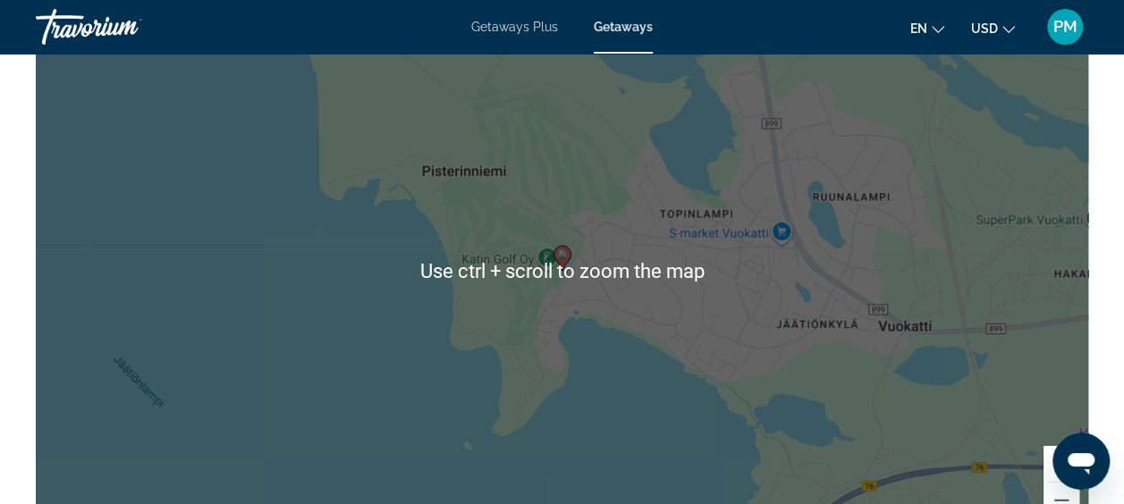
scroll to position [2711, 0]
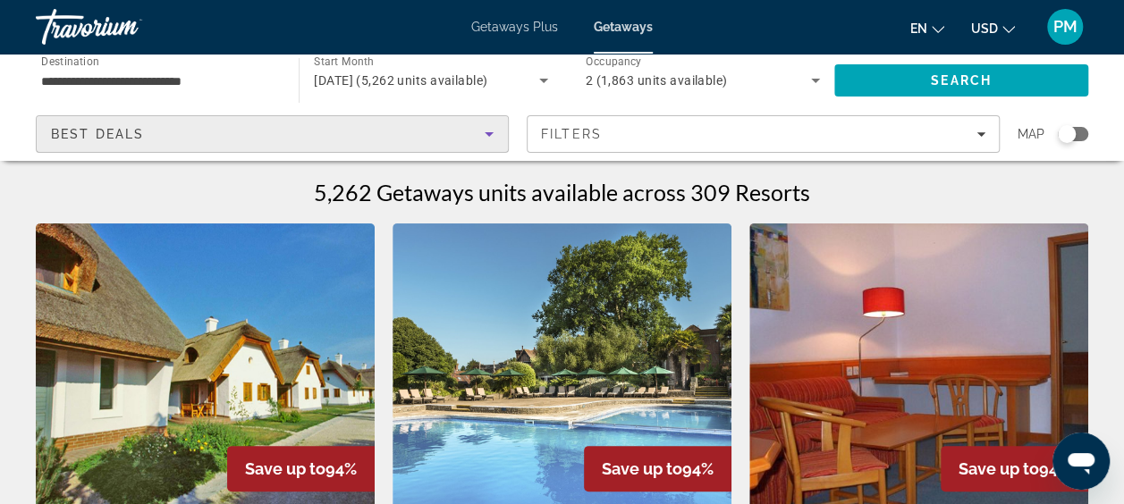
click at [496, 134] on icon "Sort by" at bounding box center [489, 133] width 21 height 21
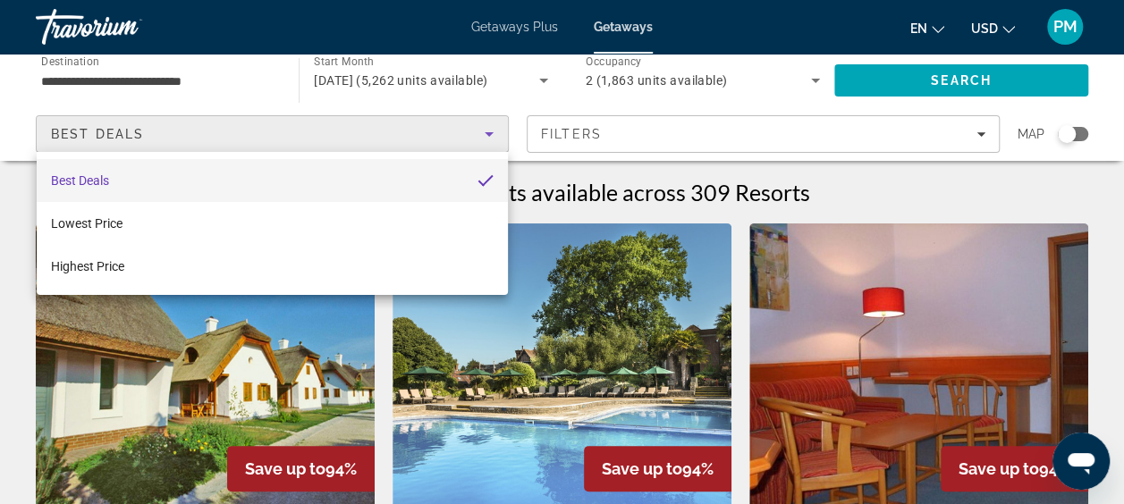
click at [165, 75] on div at bounding box center [562, 252] width 1124 height 504
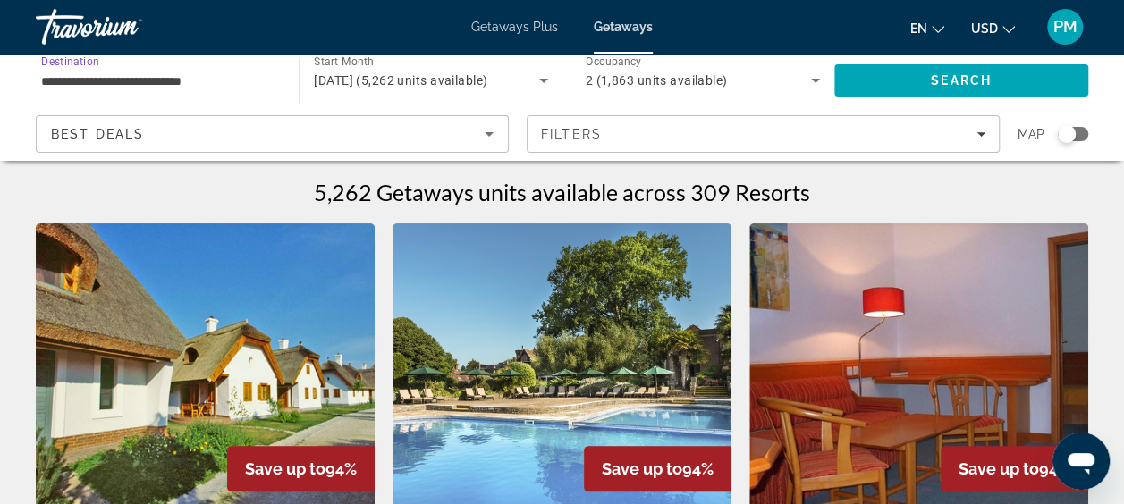
click at [193, 85] on input "**********" at bounding box center [158, 81] width 234 height 21
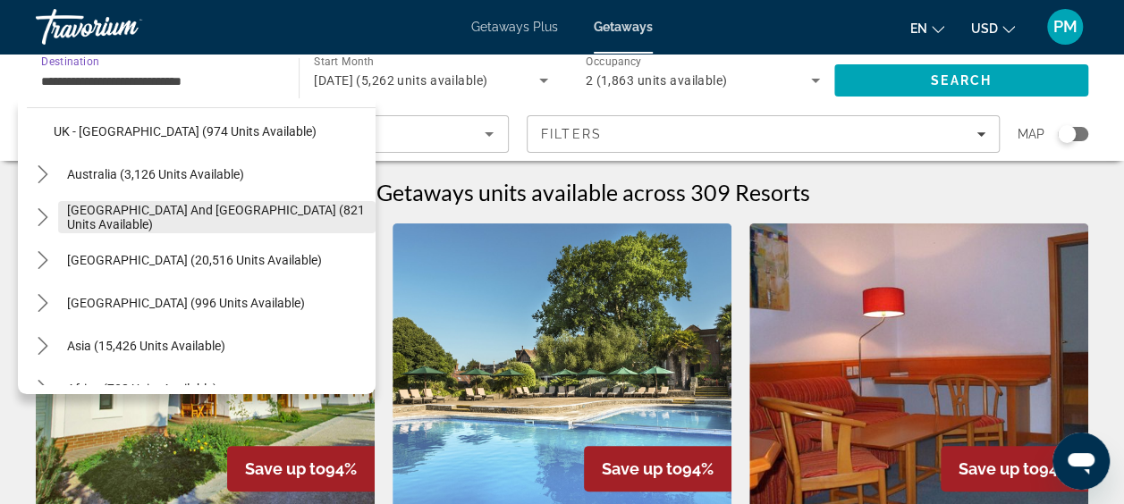
scroll to position [1320, 0]
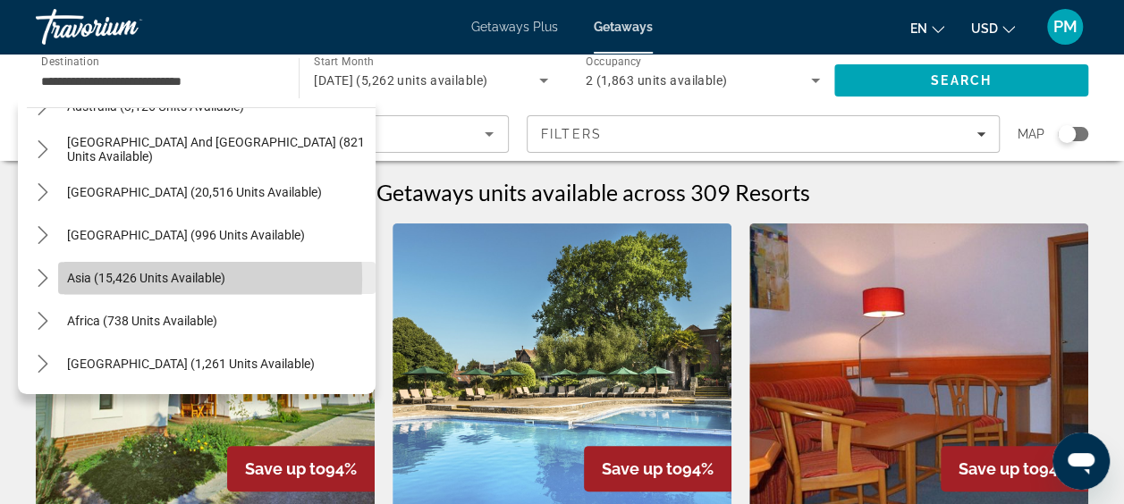
click at [99, 279] on span "Asia (15,426 units available)" at bounding box center [146, 278] width 158 height 14
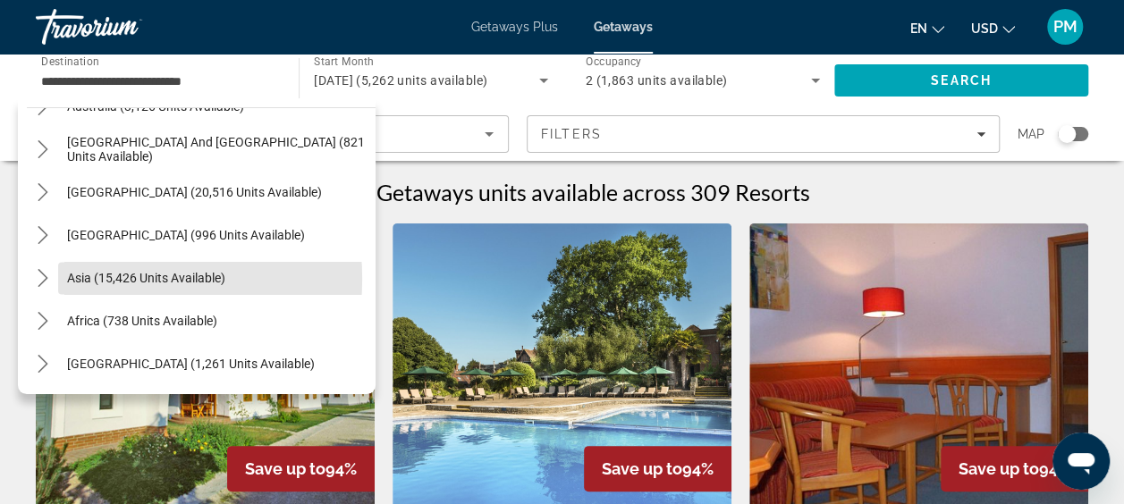
type input "**********"
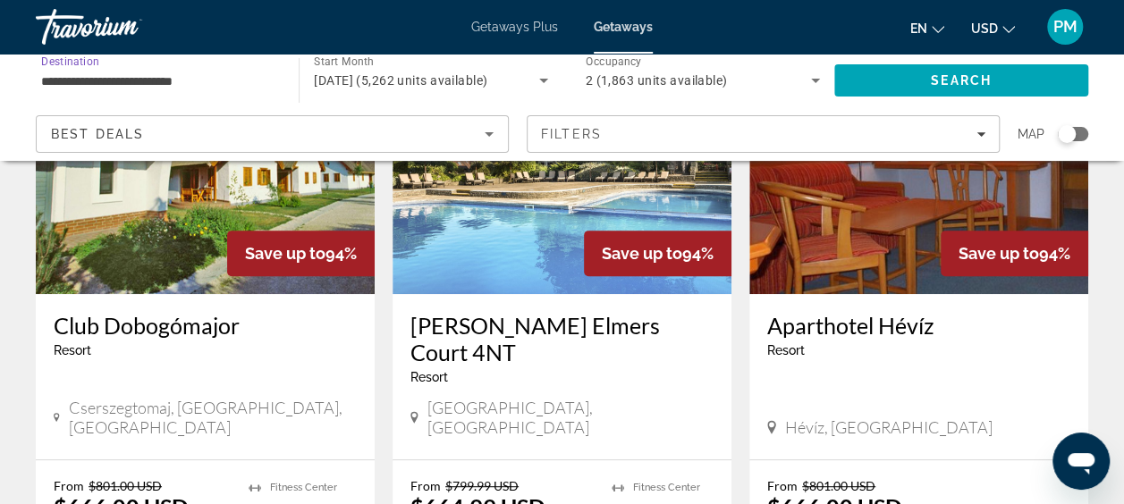
scroll to position [179, 0]
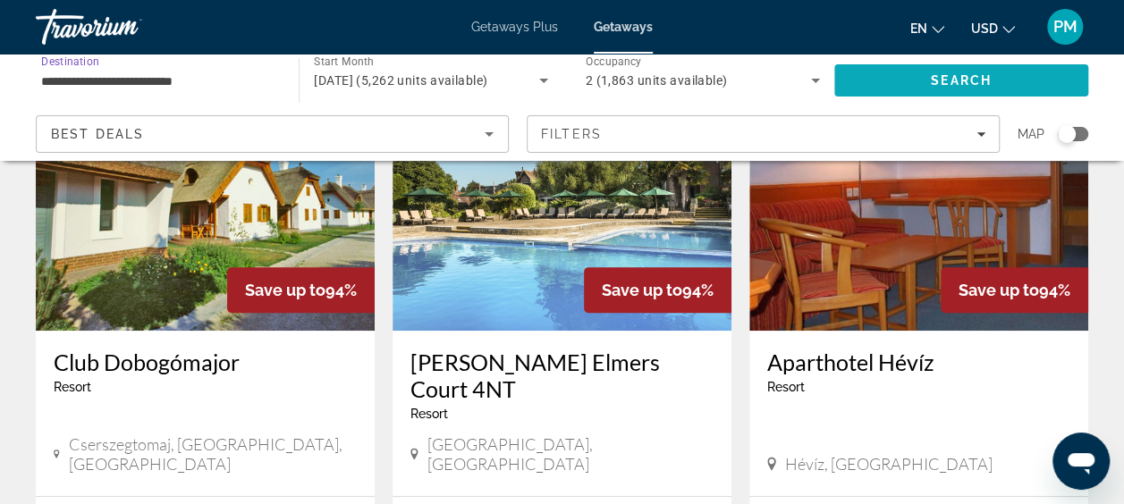
click at [911, 80] on span "Search" at bounding box center [962, 80] width 254 height 43
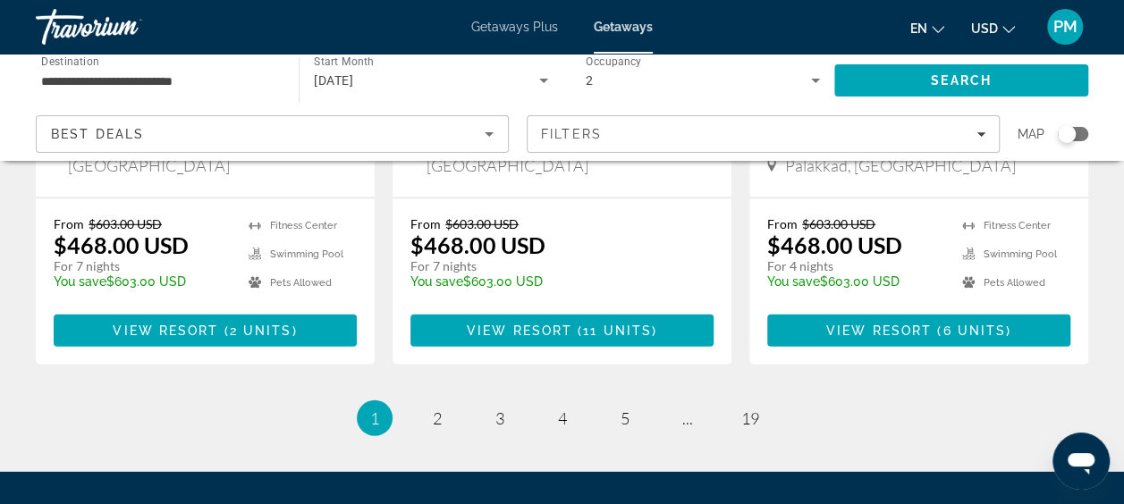
scroll to position [2468, 0]
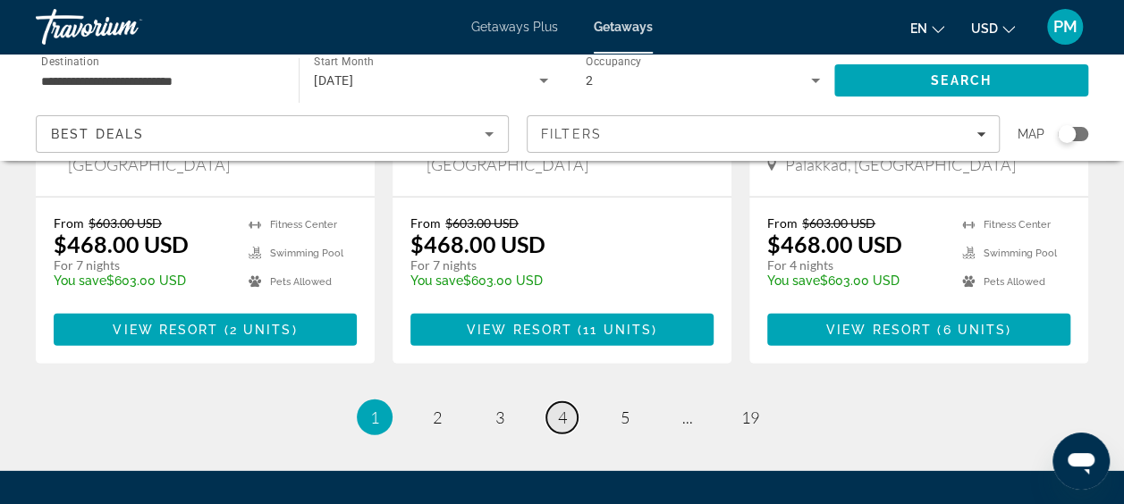
click at [563, 408] on span "4" at bounding box center [562, 418] width 9 height 20
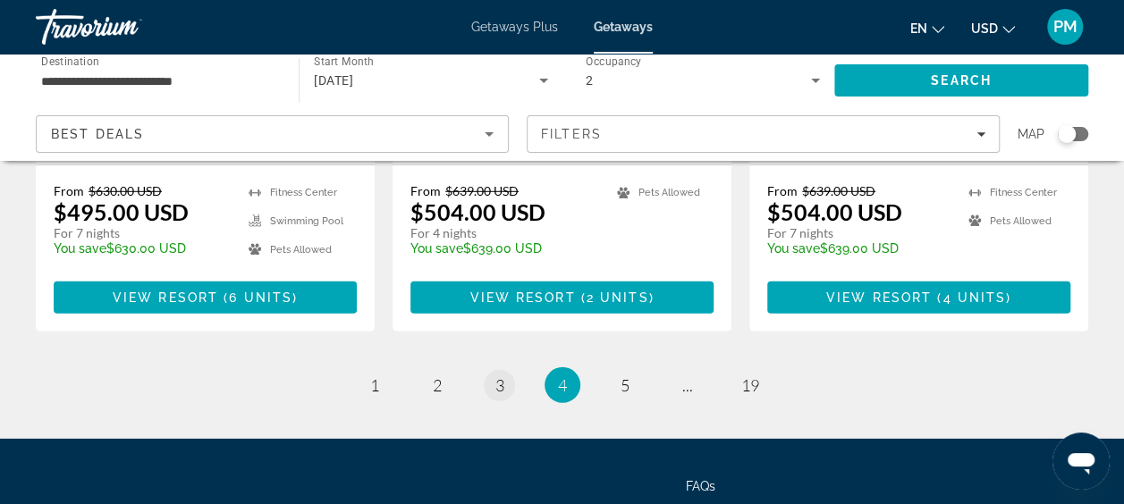
scroll to position [2522, 0]
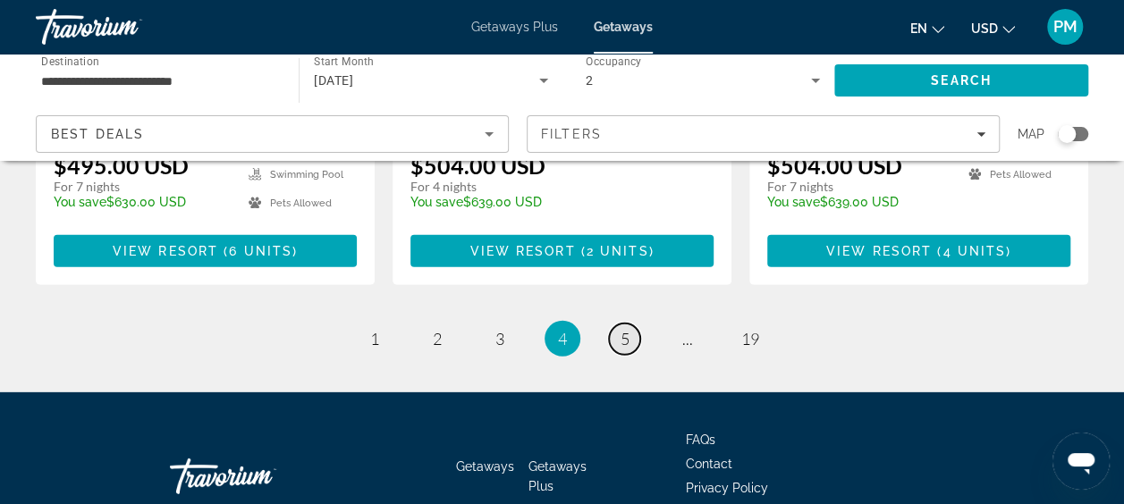
click at [622, 329] on span "5" at bounding box center [625, 339] width 9 height 20
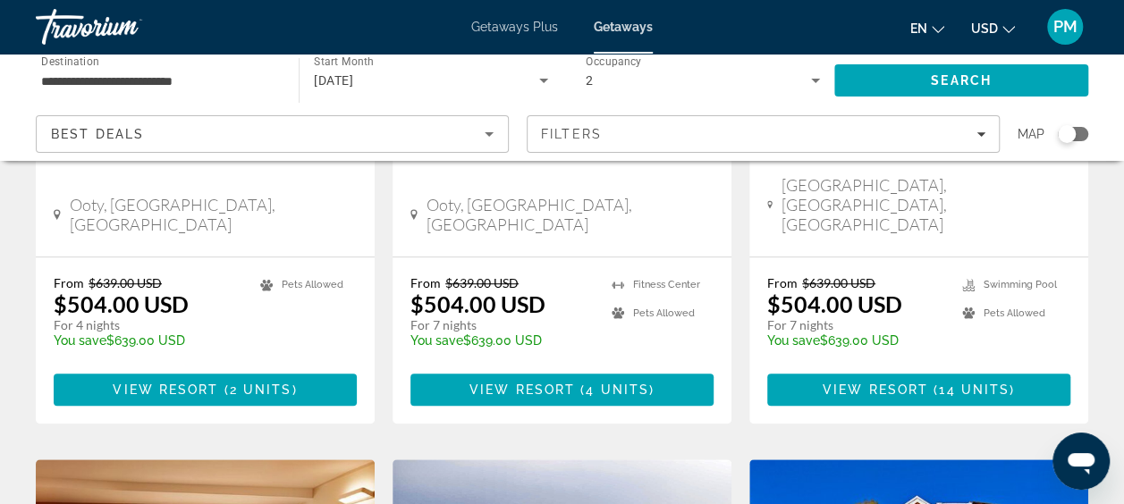
scroll to position [464, 0]
